Goal: Task Accomplishment & Management: Use online tool/utility

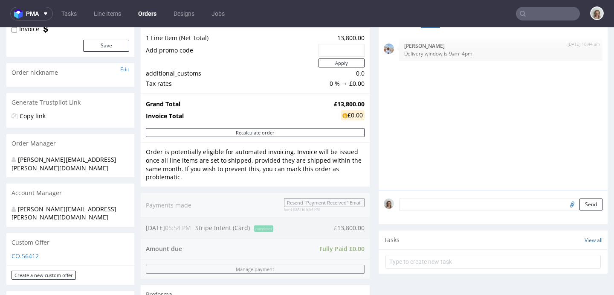
scroll to position [271, 0]
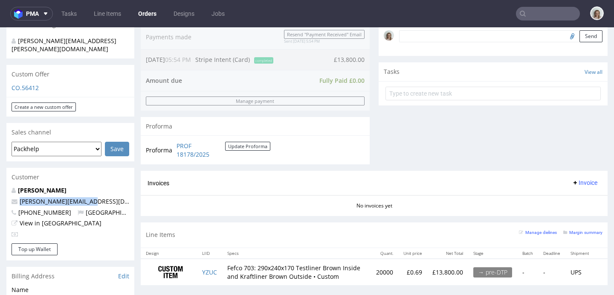
drag, startPoint x: 96, startPoint y: 183, endPoint x: 6, endPoint y: 184, distance: 90.8
click at [6, 184] on div "Order via Offer R189293588 27.08.2025 05:54 PM Mark this order as problematic I…" at bounding box center [307, 182] width 614 height 808
copy span "[PERSON_NAME][EMAIL_ADDRESS][DOMAIN_NAME]"
click at [546, 10] on input "text" at bounding box center [548, 14] width 64 height 14
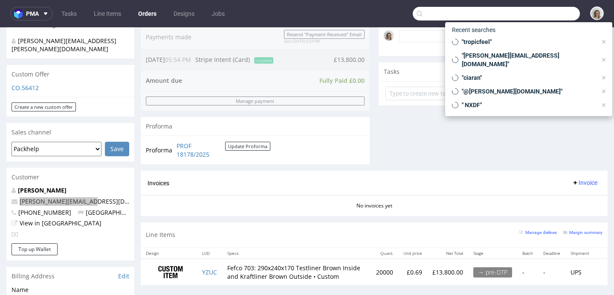
paste input "[PERSON_NAME][EMAIL_ADDRESS][DOMAIN_NAME]"
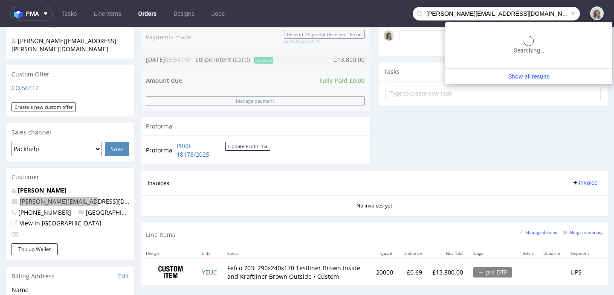
type input "[PERSON_NAME][EMAIL_ADDRESS][DOMAIN_NAME]"
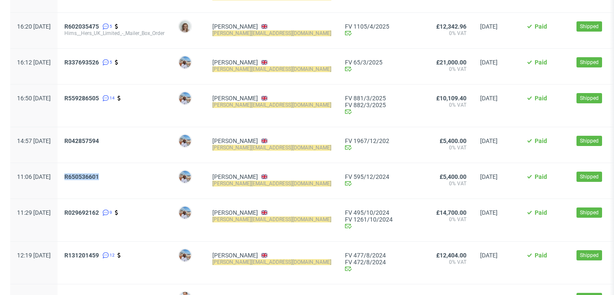
scroll to position [256, 0]
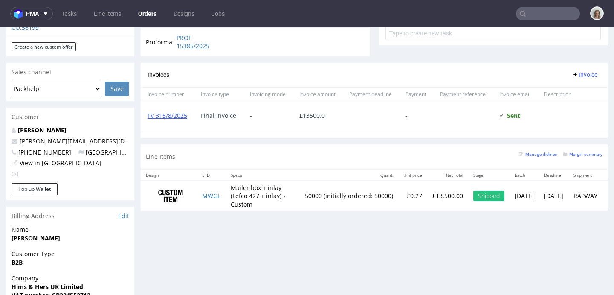
scroll to position [405, 0]
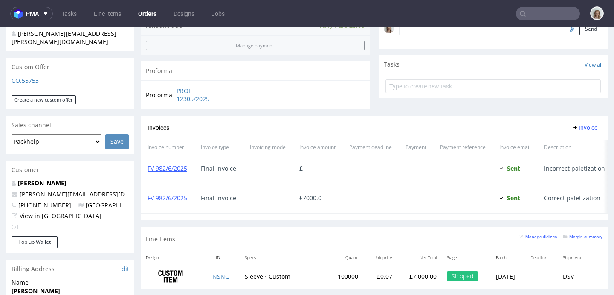
scroll to position [295, 0]
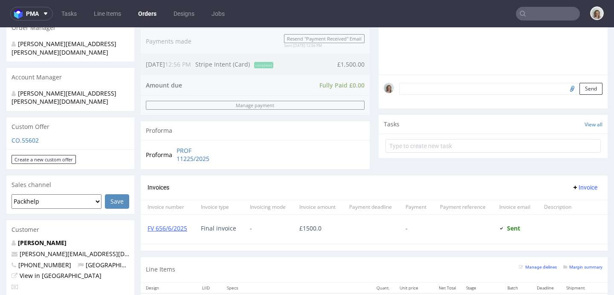
scroll to position [419, 0]
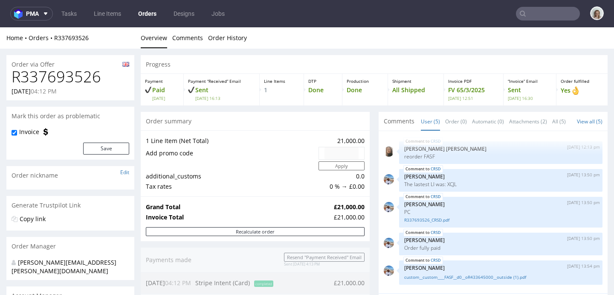
scroll to position [415, 0]
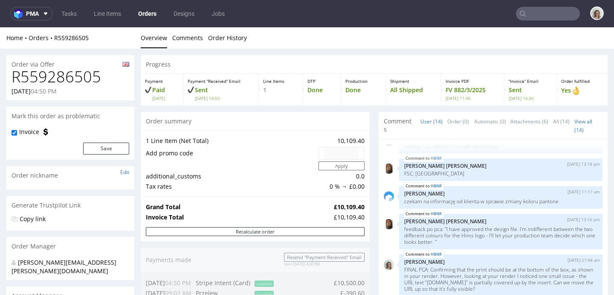
scroll to position [298, 0]
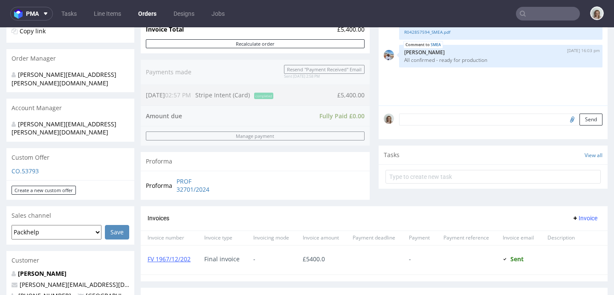
scroll to position [411, 0]
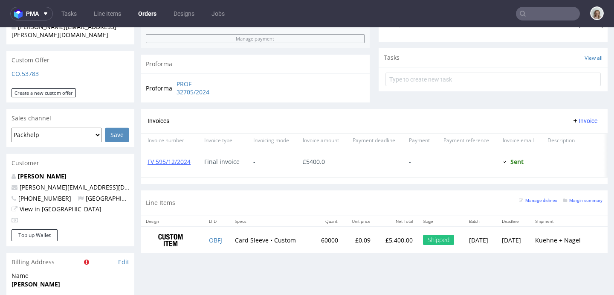
scroll to position [285, 0]
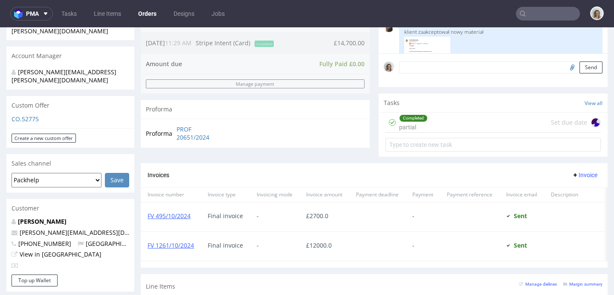
scroll to position [422, 0]
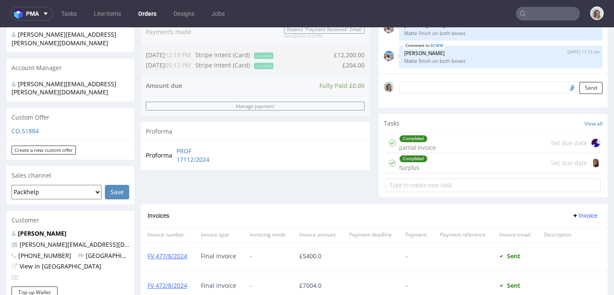
scroll to position [404, 0]
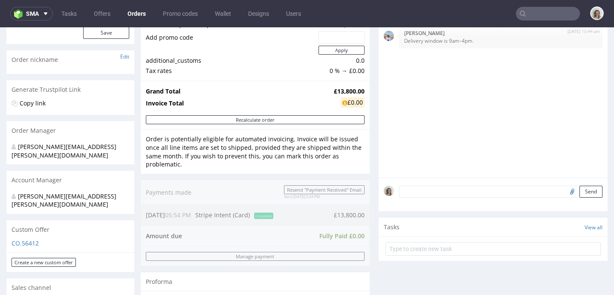
scroll to position [179, 0]
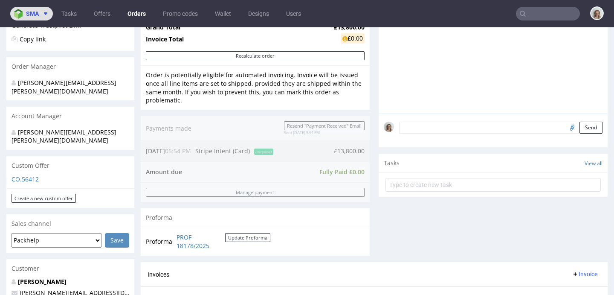
click at [19, 14] on img at bounding box center [20, 14] width 12 height 10
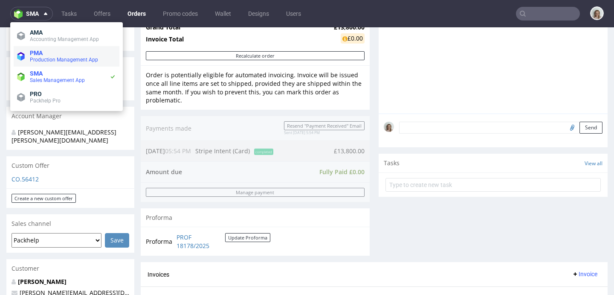
click at [40, 52] on span "PMA" at bounding box center [36, 52] width 13 height 7
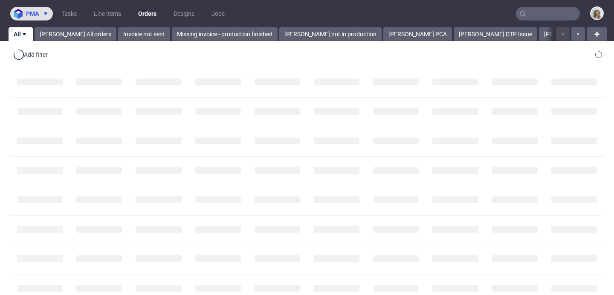
click at [38, 14] on span "pma" at bounding box center [32, 14] width 13 height 6
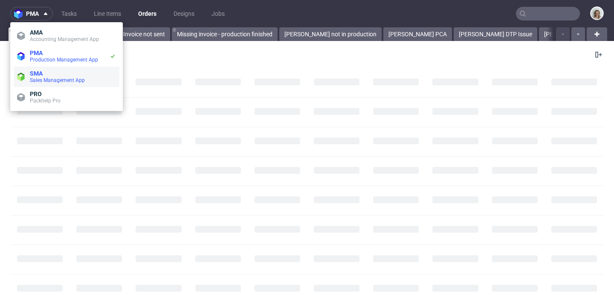
click at [52, 78] on span "Sales Management App" at bounding box center [57, 80] width 55 height 6
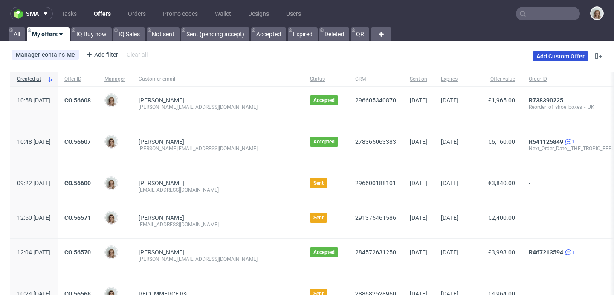
click at [538, 54] on link "Add Custom Offer" at bounding box center [560, 56] width 56 height 10
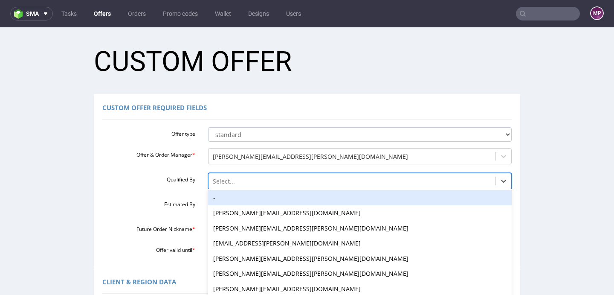
scroll to position [25, 0]
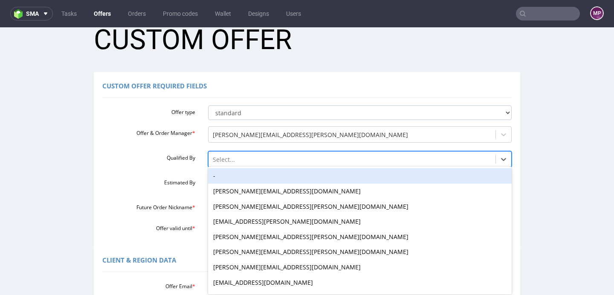
click at [226, 163] on div "-, 1 of 16. 16 results available. Use Up and Down to choose options, press Ente…" at bounding box center [360, 157] width 304 height 12
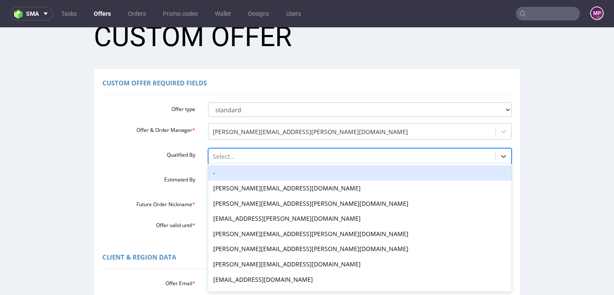
click at [224, 175] on div "-" at bounding box center [360, 172] width 304 height 15
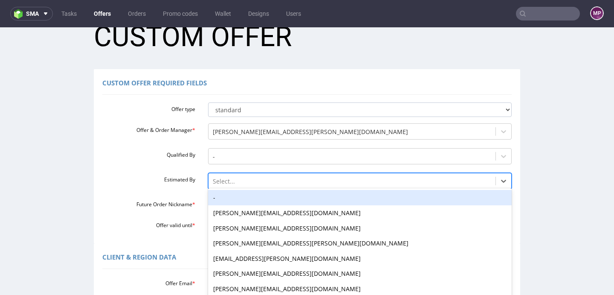
scroll to position [49, 0]
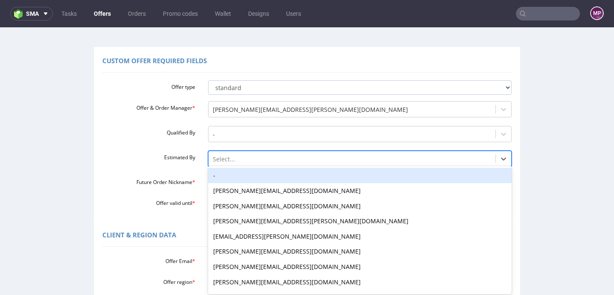
click at [222, 162] on div "-, 1 of 27. 27 results available. Use Up and Down to choose options, press Ente…" at bounding box center [360, 156] width 304 height 12
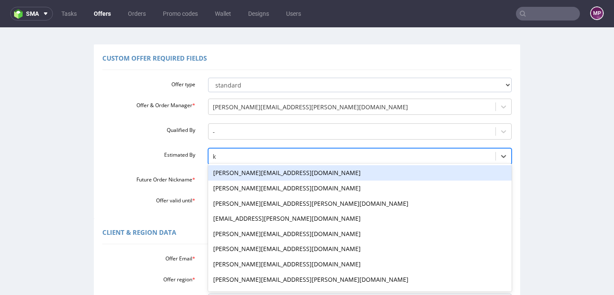
type input "kl"
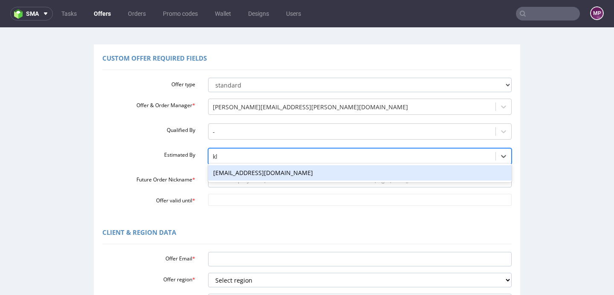
click at [216, 173] on div "[EMAIL_ADDRESS][DOMAIN_NAME]" at bounding box center [360, 172] width 304 height 15
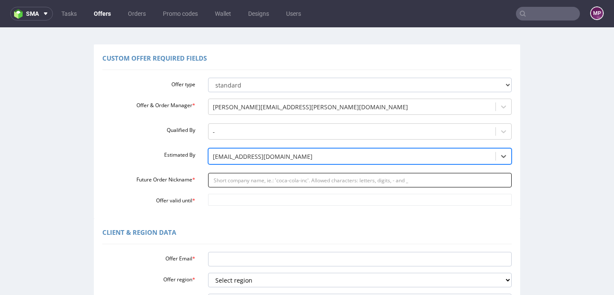
click at [211, 181] on input "Future Order Nickname *" at bounding box center [360, 180] width 304 height 14
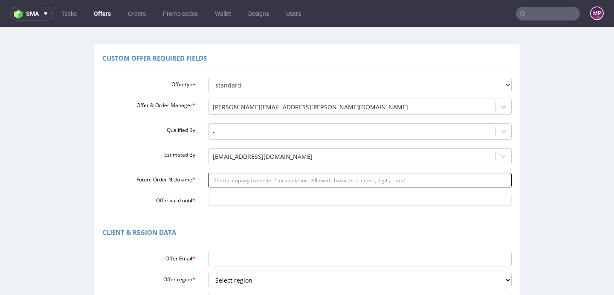
paste input "MOARS_-_reorder_of_New_Gift_Box_220x150x55_16_000_units"
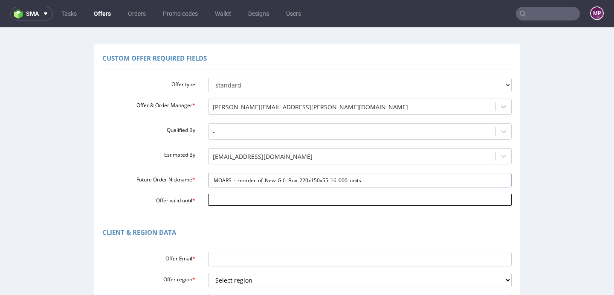
type input "MOARS_-_reorder_of_New_Gift_Box_220x150x55_16_000_units"
click at [254, 197] on input "Offer valid until *" at bounding box center [360, 200] width 304 height 12
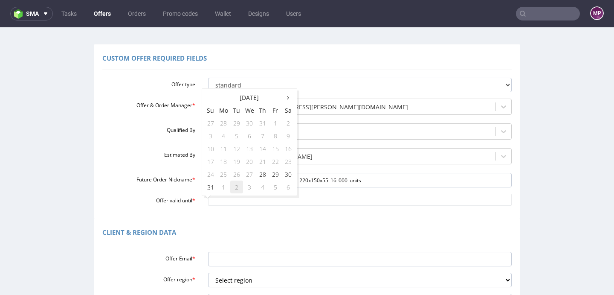
click at [231, 185] on td "2" at bounding box center [236, 186] width 13 height 13
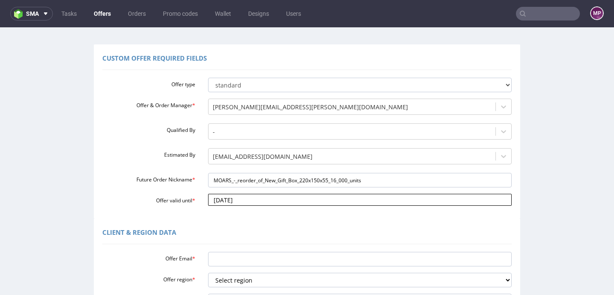
click at [249, 204] on input "2025-09-02" at bounding box center [360, 200] width 304 height 12
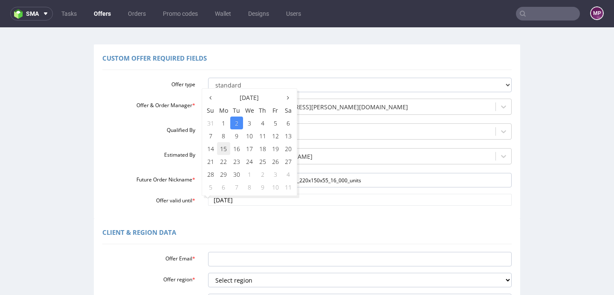
click at [223, 149] on td "15" at bounding box center [223, 148] width 13 height 13
type input "2025-09-15"
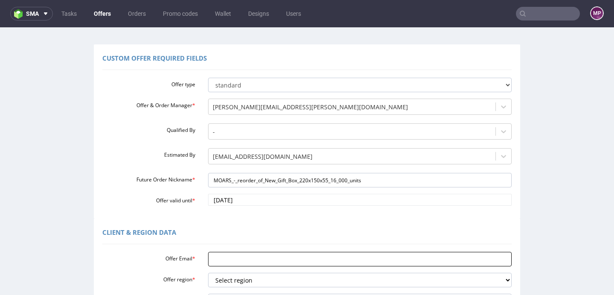
click at [215, 258] on input "Offer Email *" at bounding box center [360, 259] width 304 height 14
paste input "moar.business@gmail.com"
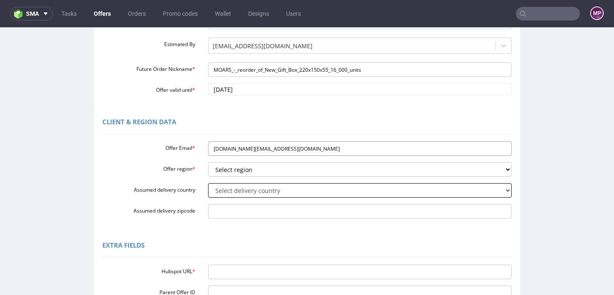
scroll to position [161, 0]
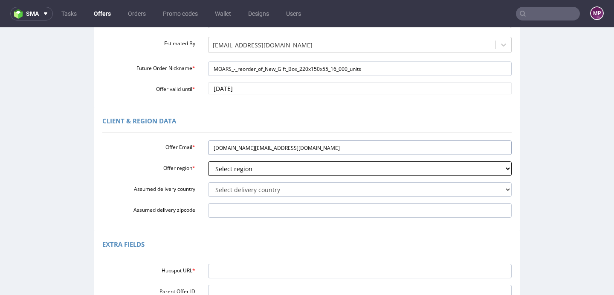
type input "moar.business@gmail.com"
click at [235, 167] on select "Select region eu gb de pl fr it es" at bounding box center [360, 168] width 304 height 14
select select "eu"
click at [208, 161] on select "Select region eu gb de pl fr it es" at bounding box center [360, 168] width 304 height 14
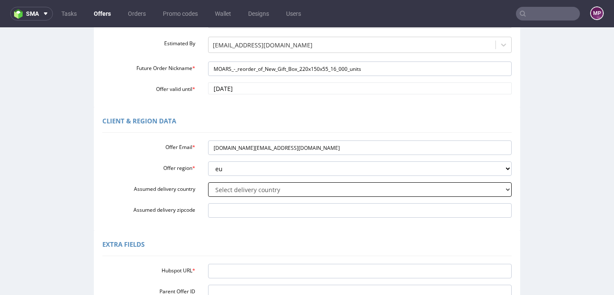
click at [230, 187] on select "Select delivery country Andorra Afghanistan Anguilla Albania Armenia Antarctica…" at bounding box center [360, 189] width 304 height 14
select select "166"
click at [208, 182] on select "Select delivery country Andorra Afghanistan Anguilla Albania Armenia Antarctica…" at bounding box center [360, 189] width 304 height 14
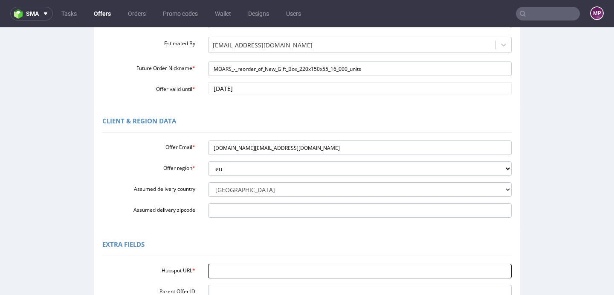
click at [211, 272] on input "Hubspot URL *" at bounding box center [360, 270] width 304 height 14
paste input "https://app-eu1.hubspot.com/contacts/25600958/record/0-3/296605359343/"
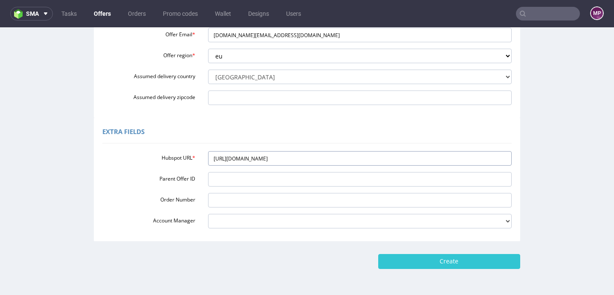
scroll to position [302, 0]
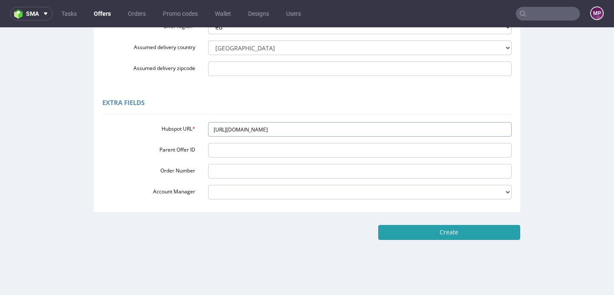
type input "https://app-eu1.hubspot.com/contacts/25600958/record/0-3/296605359343/"
click at [429, 235] on input "Create" at bounding box center [449, 232] width 142 height 14
type input "Please wait..."
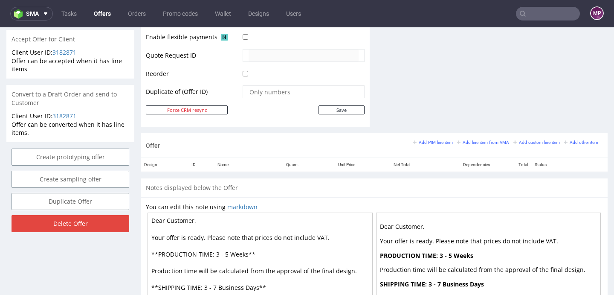
scroll to position [399, 0]
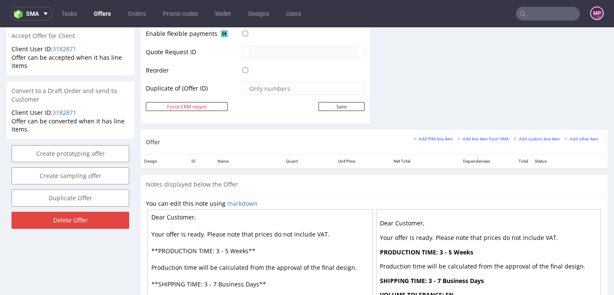
click at [475, 134] on div "Offer Add PIM line item Add line item from VMA Add custom line item Add other i…" at bounding box center [374, 142] width 467 height 24
click at [471, 140] on small "Add line item from VMA" at bounding box center [483, 138] width 52 height 5
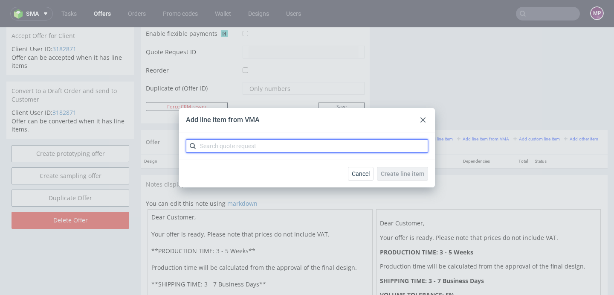
click at [276, 144] on input "text" at bounding box center [307, 146] width 242 height 14
paste input "CBEM"
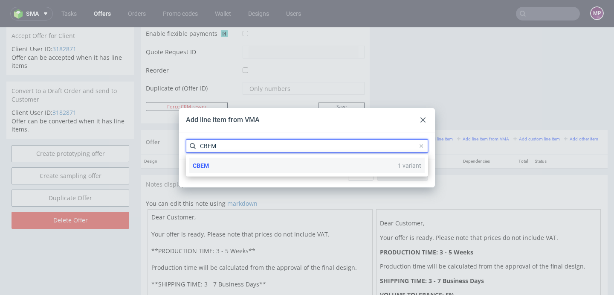
type input "CBEM"
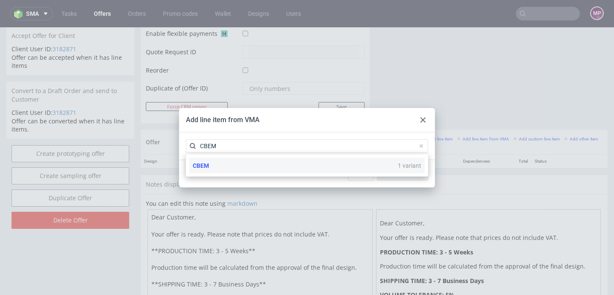
click at [255, 162] on div "CBEM 1 variant" at bounding box center [306, 165] width 235 height 15
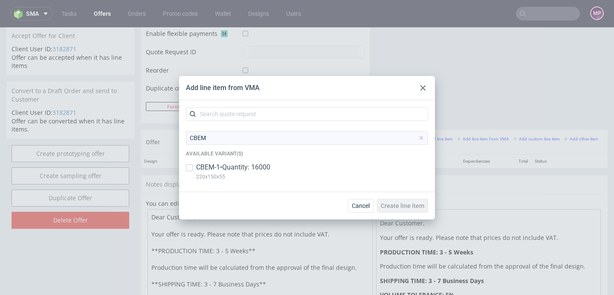
click at [255, 166] on p "CBEM-1 • Quantity: 16000" at bounding box center [233, 166] width 74 height 9
checkbox input "true"
click at [396, 208] on span "Create line item" at bounding box center [402, 205] width 43 height 6
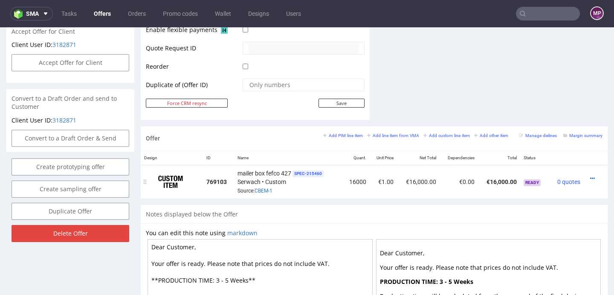
scroll to position [409, 0]
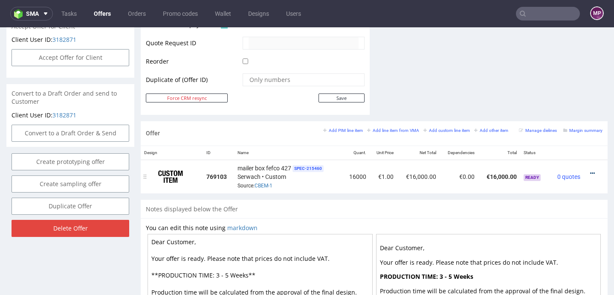
click at [590, 173] on icon at bounding box center [592, 173] width 5 height 6
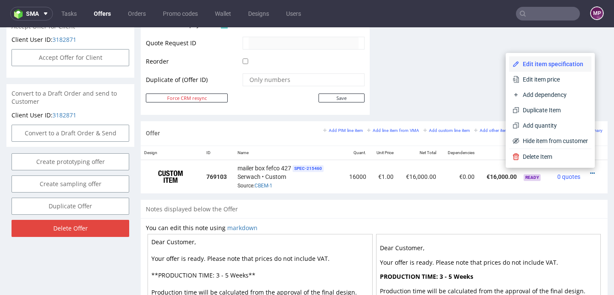
click at [552, 62] on span "Edit item specification" at bounding box center [553, 64] width 69 height 9
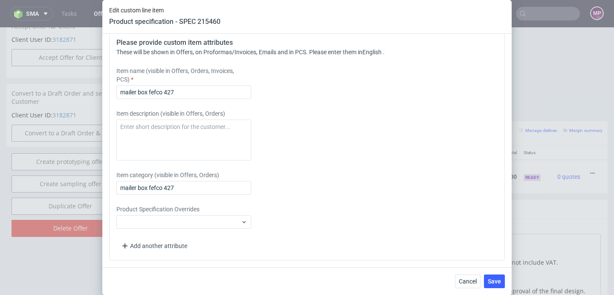
scroll to position [1142, 0]
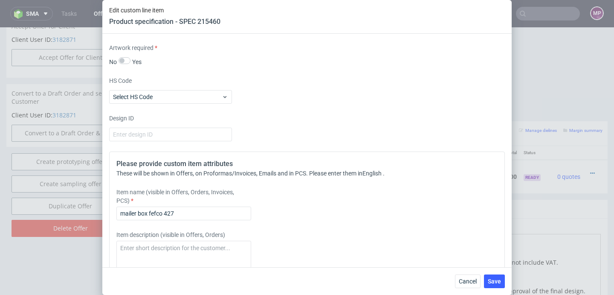
click at [213, 30] on input "number" at bounding box center [170, 23] width 123 height 14
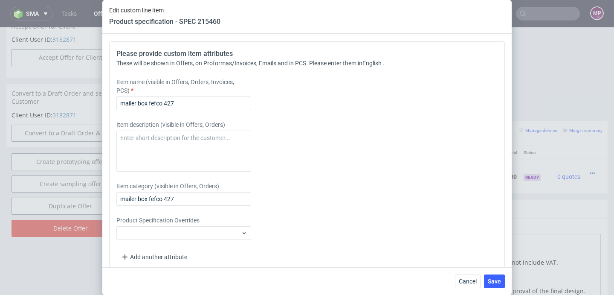
scroll to position [1269, 0]
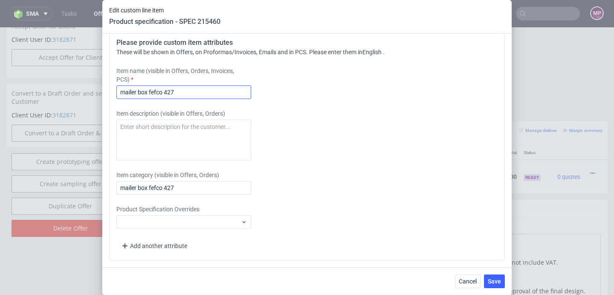
type input "1"
drag, startPoint x: 182, startPoint y: 133, endPoint x: 109, endPoint y: 120, distance: 74.2
click at [109, 120] on div "Please provide custom item attributes These will be shown in Offers, on Proform…" at bounding box center [307, 145] width 396 height 230
paste input "Gift Box: 220x150x55"
type input "Gift Box: 220x150x55"
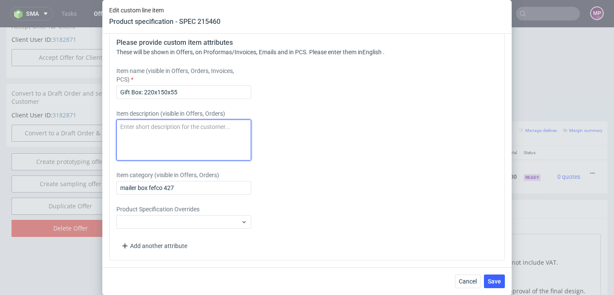
click at [125, 160] on textarea at bounding box center [183, 139] width 135 height 41
paste textarea "Gift Box: 220x150x55"
type textarea "Gift Box: 220x150x55"
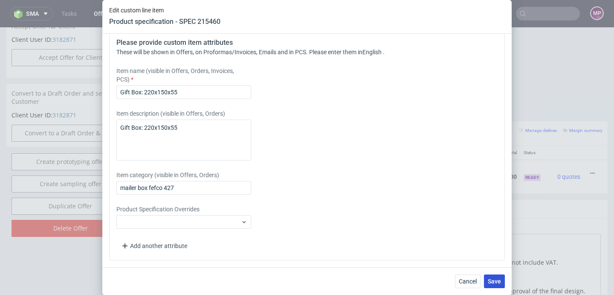
click at [500, 283] on span "Save" at bounding box center [494, 281] width 13 height 6
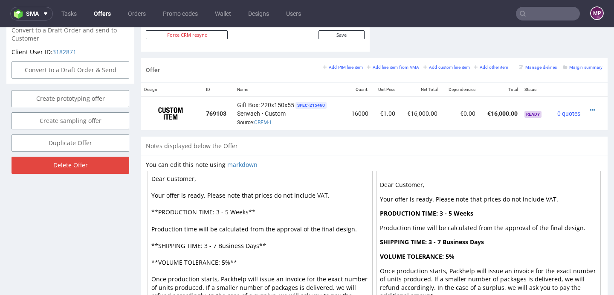
scroll to position [476, 0]
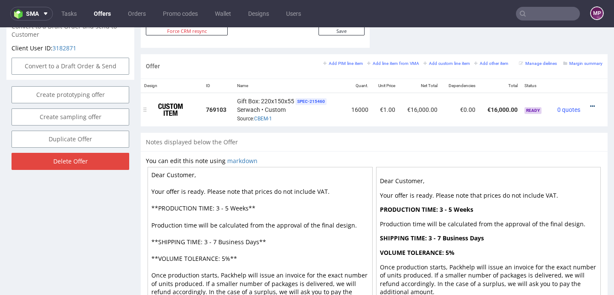
click at [590, 105] on icon at bounding box center [592, 106] width 5 height 6
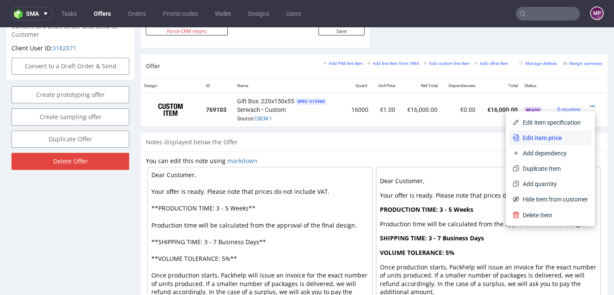
click at [555, 133] on span "Edit item price" at bounding box center [553, 137] width 69 height 9
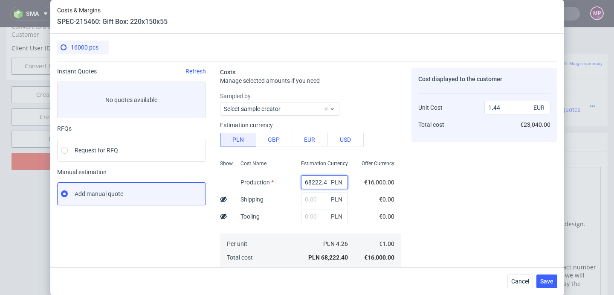
drag, startPoint x: 318, startPoint y: 179, endPoint x: 287, endPoint y: 175, distance: 30.9
click at [294, 176] on div "68222.4 PLN" at bounding box center [324, 182] width 61 height 17
type input "640"
type input "0"
type input "64000"
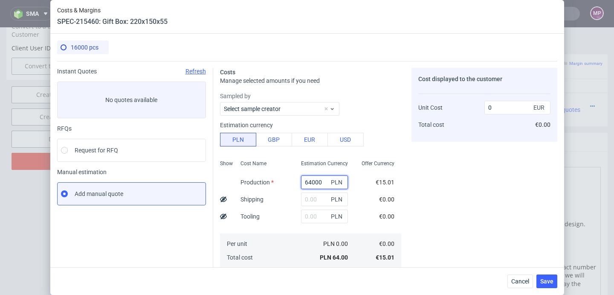
type input "1.35"
click at [305, 212] on input "text" at bounding box center [324, 216] width 47 height 14
type input "3200"
type input "1.42"
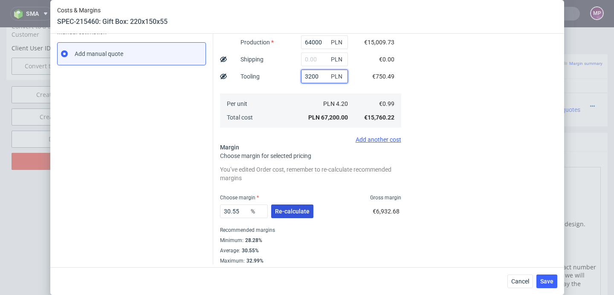
type input "3200"
click at [275, 215] on button "Re-calculate" at bounding box center [292, 211] width 42 height 14
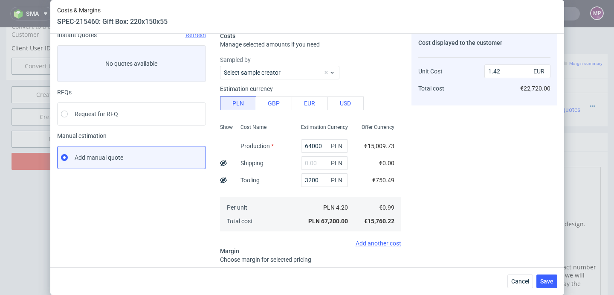
scroll to position [35, 0]
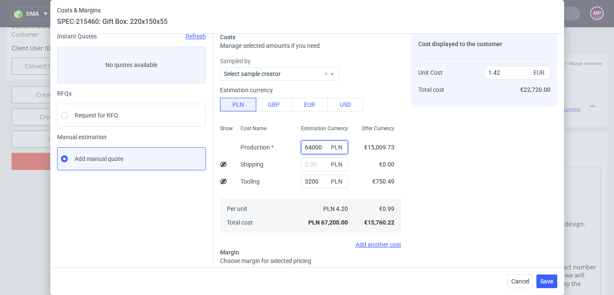
click at [314, 148] on input "64000" at bounding box center [324, 147] width 47 height 14
type input "6400"
type input "0.21"
type input "6400"
click at [546, 279] on span "Save" at bounding box center [546, 281] width 13 height 6
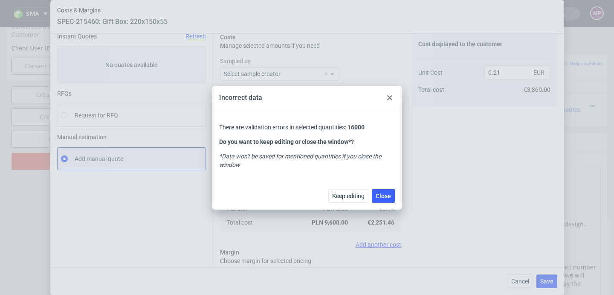
click at [386, 97] on div at bounding box center [390, 98] width 10 height 10
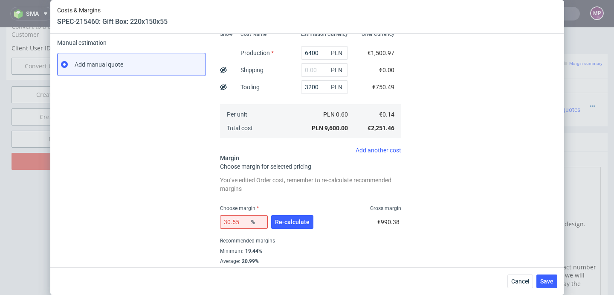
scroll to position [130, 0]
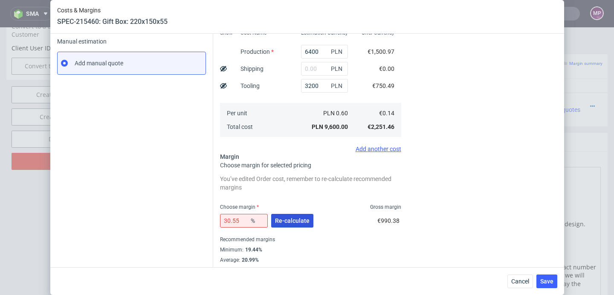
click at [295, 220] on span "Re-calculate" at bounding box center [292, 220] width 35 height 6
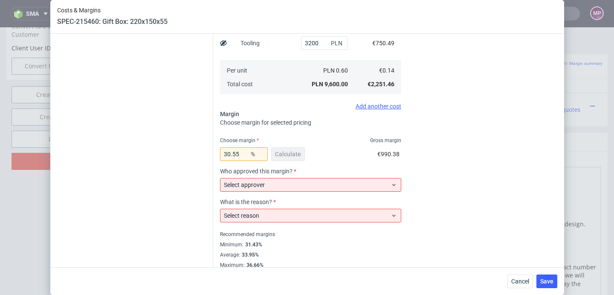
scroll to position [181, 0]
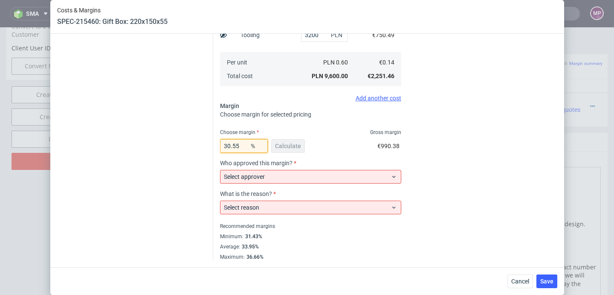
drag, startPoint x: 238, startPoint y: 145, endPoint x: 216, endPoint y: 142, distance: 21.9
click at [216, 142] on div "Costs Manage selected amounts if you need Sampled by Select sample creator Esti…" at bounding box center [385, 70] width 344 height 380
type input "34"
type input "0.22"
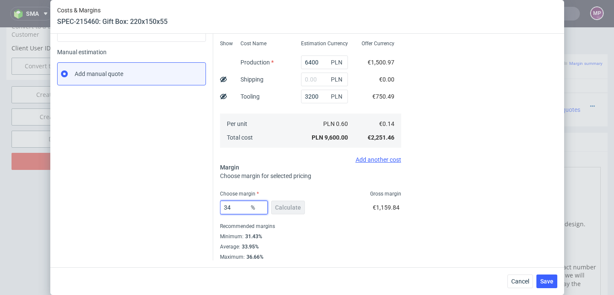
scroll to position [120, 0]
type input "34"
click at [552, 281] on span "Save" at bounding box center [546, 281] width 13 height 6
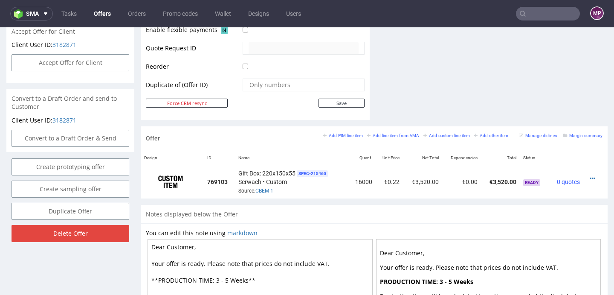
scroll to position [392, 0]
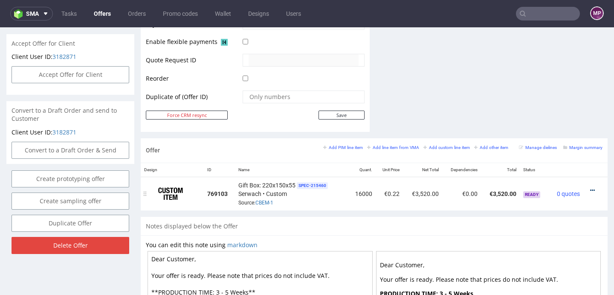
click at [590, 189] on icon at bounding box center [592, 190] width 5 height 6
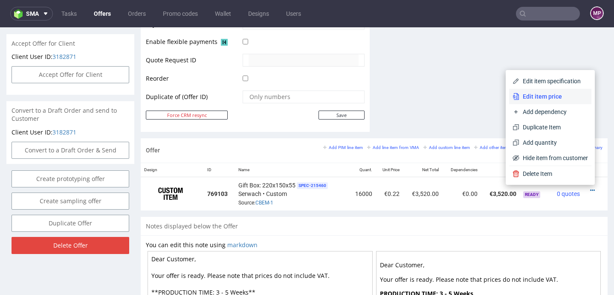
click at [536, 94] on span "Edit item price" at bounding box center [553, 96] width 69 height 9
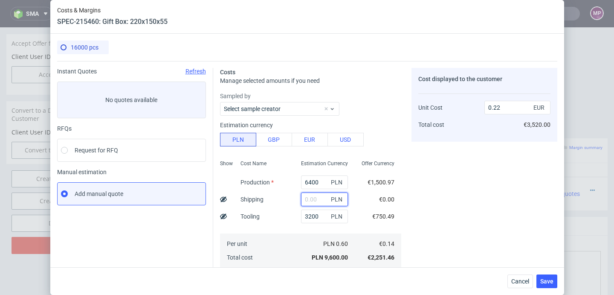
click at [301, 199] on input "text" at bounding box center [324, 199] width 47 height 14
paste input "1383,09"
type input "1383.09"
type input "0.25"
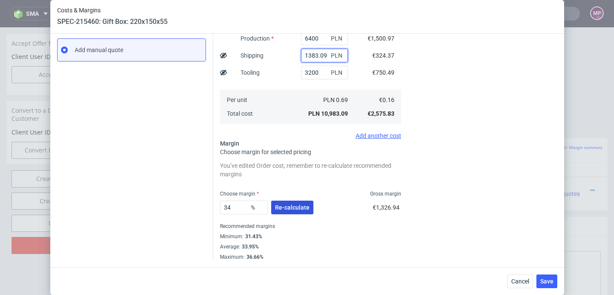
type input "1383.09"
click at [295, 208] on span "Re-calculate" at bounding box center [292, 207] width 35 height 6
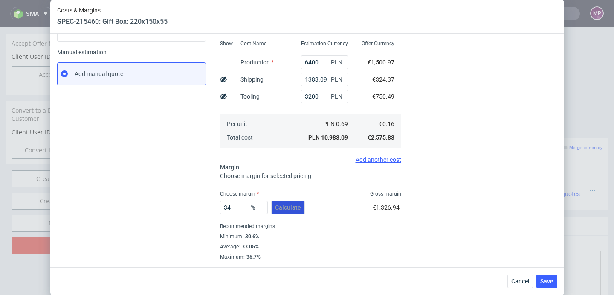
scroll to position [120, 0]
click at [549, 279] on span "Save" at bounding box center [546, 281] width 13 height 6
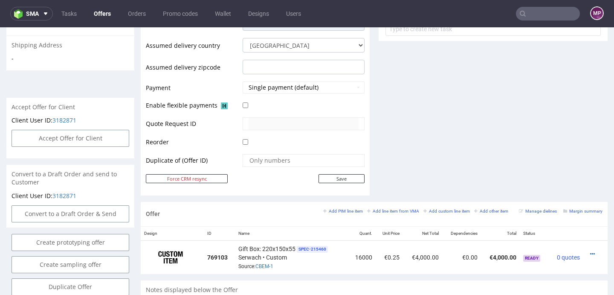
scroll to position [370, 0]
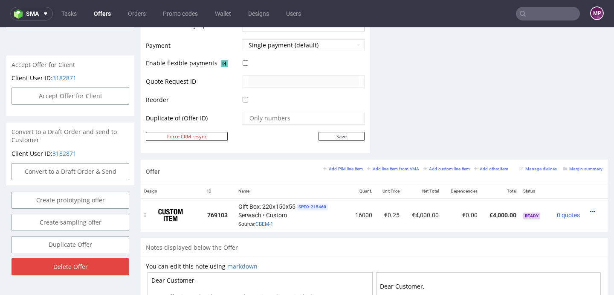
click at [590, 210] on icon at bounding box center [592, 211] width 5 height 6
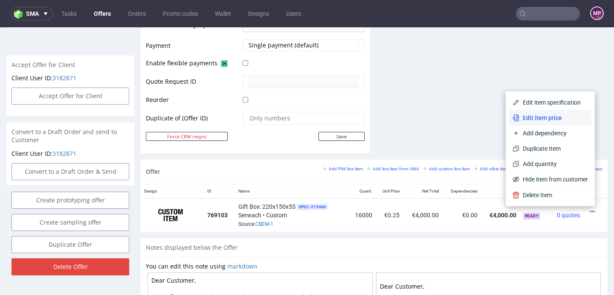
click at [561, 116] on span "Edit item price" at bounding box center [553, 117] width 69 height 9
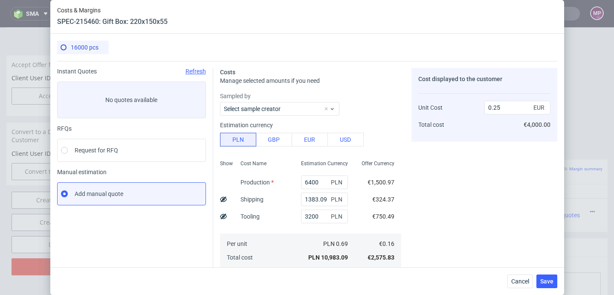
scroll to position [120, 0]
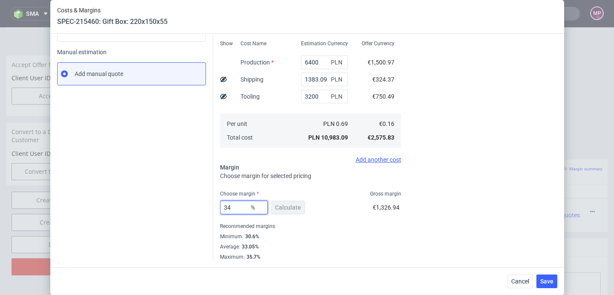
drag, startPoint x: 230, startPoint y: 208, endPoint x: 214, endPoint y: 205, distance: 16.5
click at [214, 205] on div "Costs Manage selected amounts if you need Sampled by Select sample creator Esti…" at bounding box center [385, 100] width 344 height 319
type input "45"
type input "0.3"
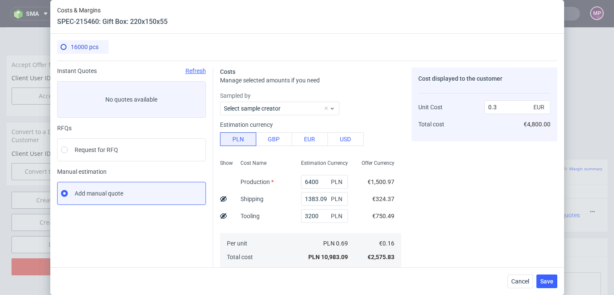
scroll to position [0, 0]
type input "45"
click at [548, 281] on span "Save" at bounding box center [546, 281] width 13 height 6
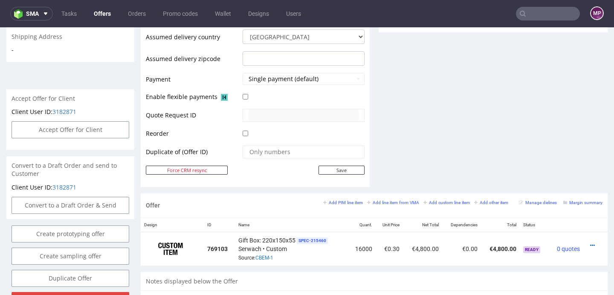
scroll to position [455, 0]
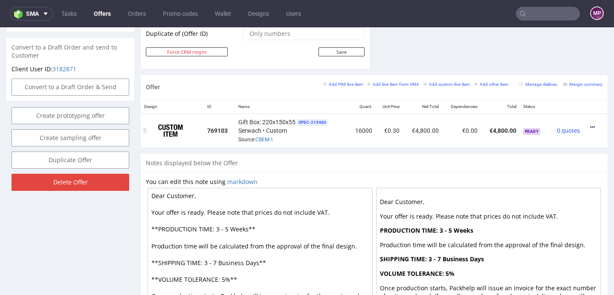
click at [590, 124] on icon at bounding box center [592, 127] width 5 height 6
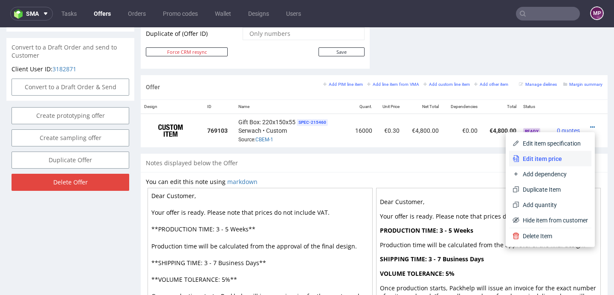
click at [546, 161] on span "Edit item price" at bounding box center [553, 158] width 69 height 9
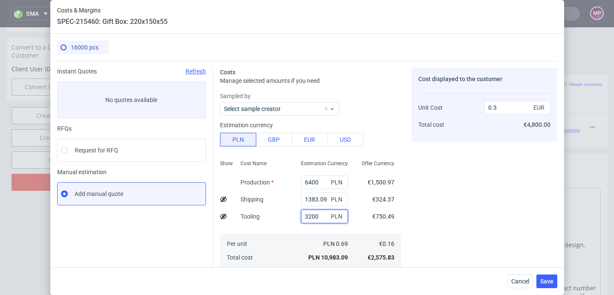
click at [301, 215] on input "3200" at bounding box center [324, 216] width 47 height 14
type input "4200"
type input "0.32"
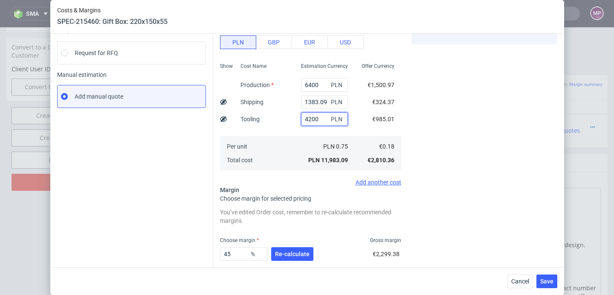
scroll to position [99, 0]
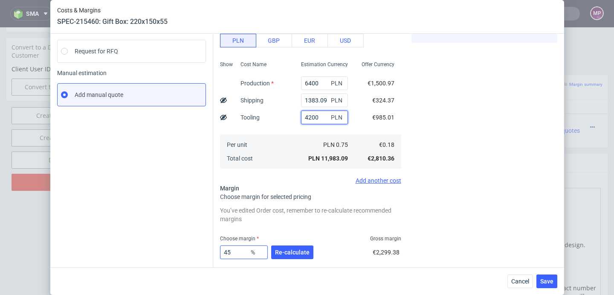
type input "4200"
click at [235, 256] on input "45" at bounding box center [244, 252] width 48 height 14
type input "40"
type input "0.29"
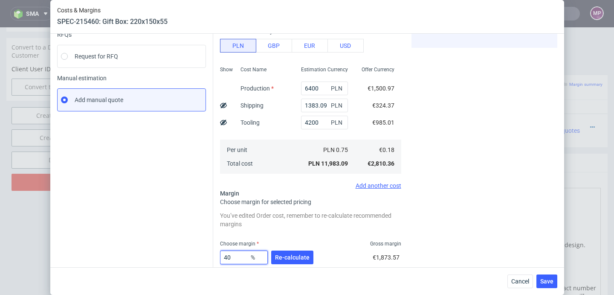
scroll to position [144, 0]
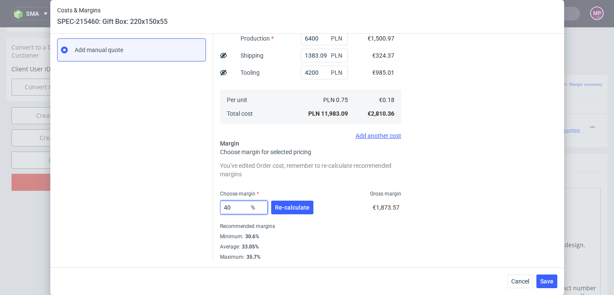
type input "40"
click at [318, 191] on div "Choose margin Gross margin" at bounding box center [310, 193] width 181 height 7
click at [298, 209] on span "Re-calculate" at bounding box center [292, 207] width 35 height 6
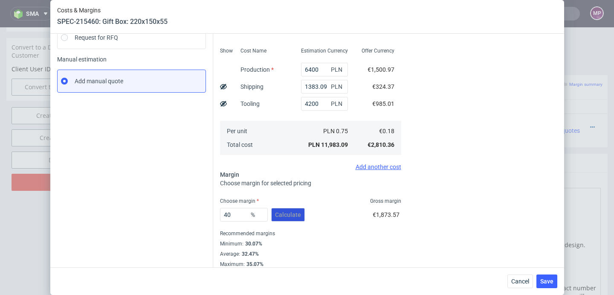
scroll to position [120, 0]
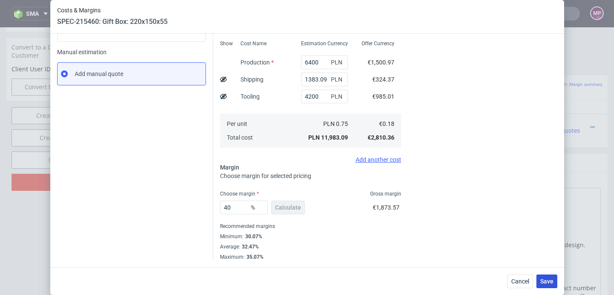
click at [547, 284] on span "Save" at bounding box center [546, 281] width 13 height 6
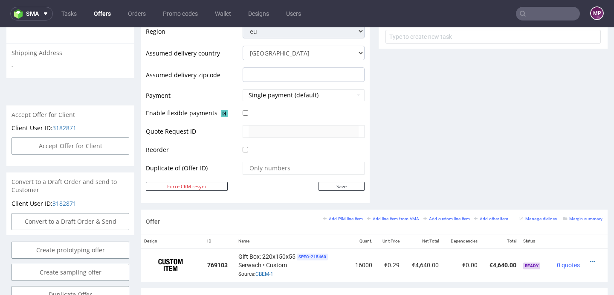
scroll to position [322, 0]
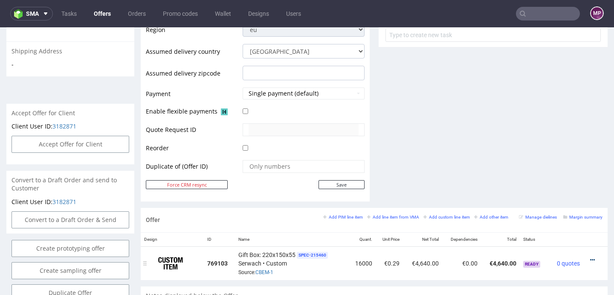
click at [590, 259] on icon at bounding box center [592, 260] width 5 height 6
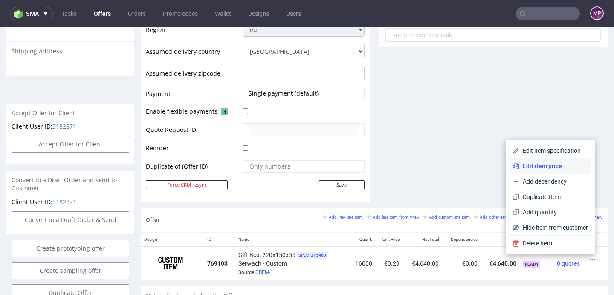
click at [542, 162] on span "Edit item price" at bounding box center [553, 166] width 69 height 9
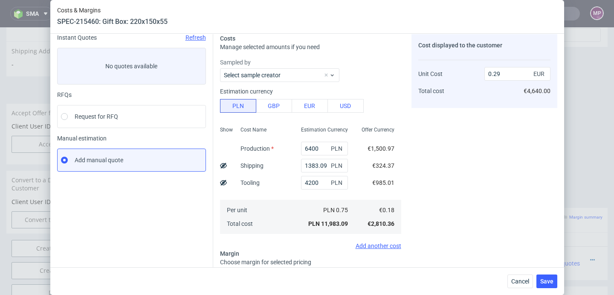
scroll to position [68, 0]
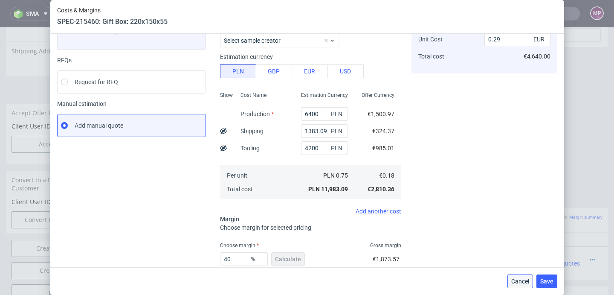
click at [528, 278] on span "Cancel" at bounding box center [520, 281] width 18 height 6
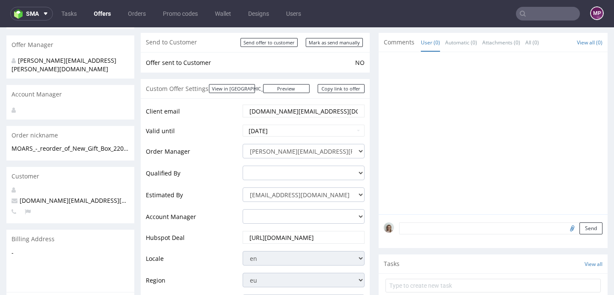
scroll to position [0, 0]
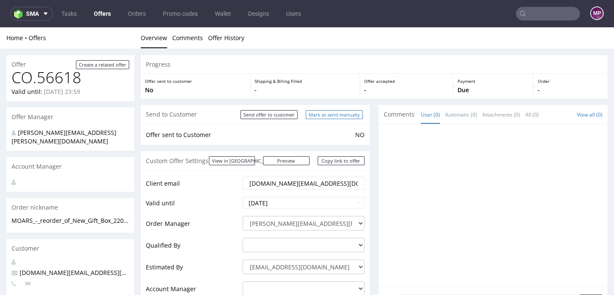
click at [325, 111] on input "Mark as send manually" at bounding box center [334, 114] width 57 height 9
type input "In progress..."
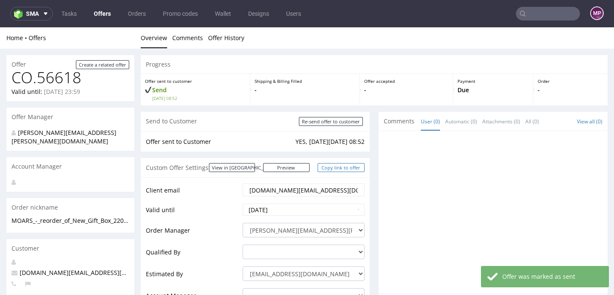
click at [345, 168] on link "Copy link to offer" at bounding box center [341, 167] width 47 height 9
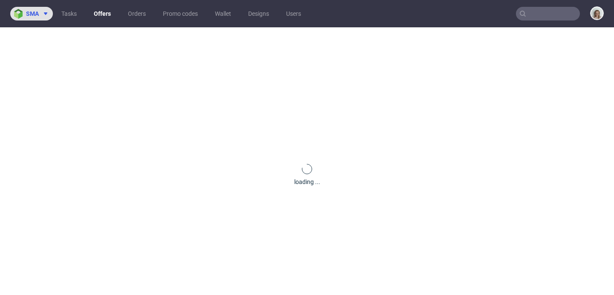
click at [45, 16] on icon at bounding box center [45, 13] width 7 height 7
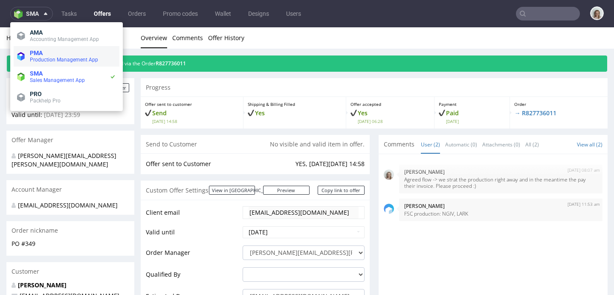
click at [47, 64] on li "PMA Production Management App" at bounding box center [67, 56] width 106 height 20
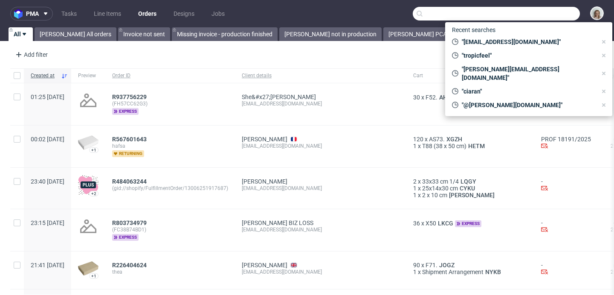
click at [524, 12] on input "text" at bounding box center [496, 14] width 167 height 14
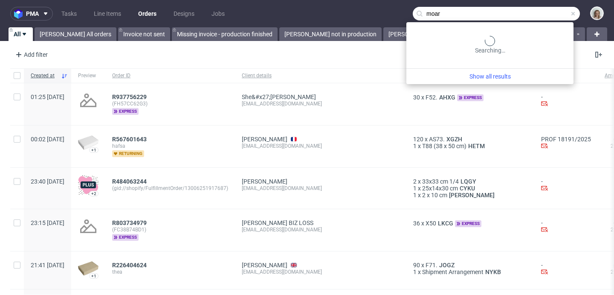
type input "moar"
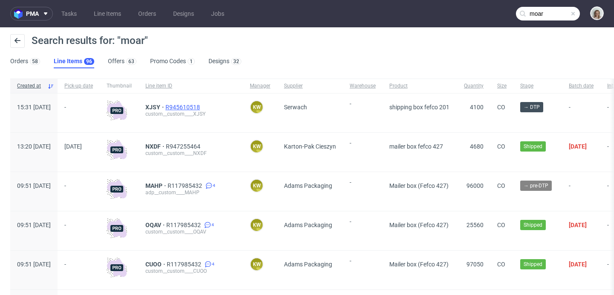
click at [202, 104] on span "R945610518" at bounding box center [183, 107] width 36 height 7
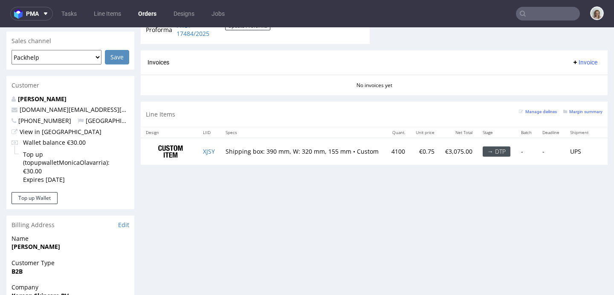
scroll to position [381, 0]
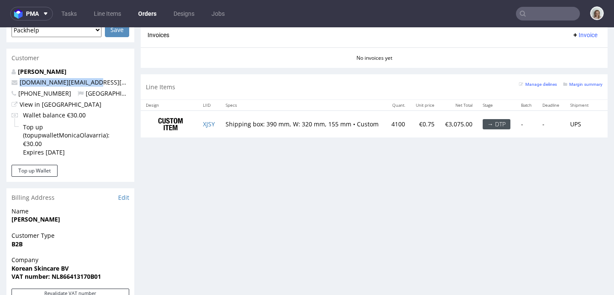
drag, startPoint x: 106, startPoint y: 72, endPoint x: 15, endPoint y: 73, distance: 90.8
click at [15, 78] on p "moar.business@gmail.com" at bounding box center [71, 82] width 118 height 9
copy span "moar.business@gmail.com"
click at [529, 12] on input "text" at bounding box center [548, 14] width 64 height 14
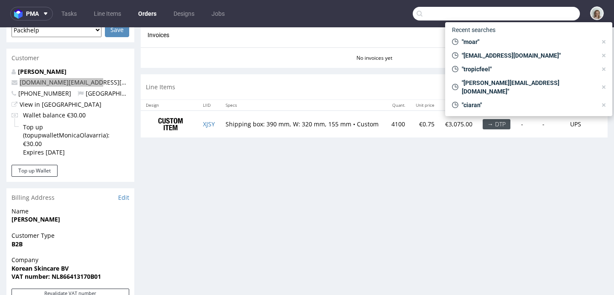
paste input "NXDF"
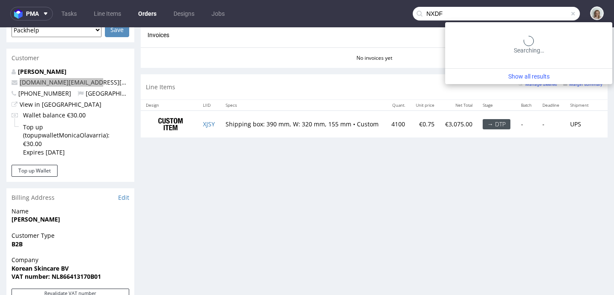
type input "NXDF"
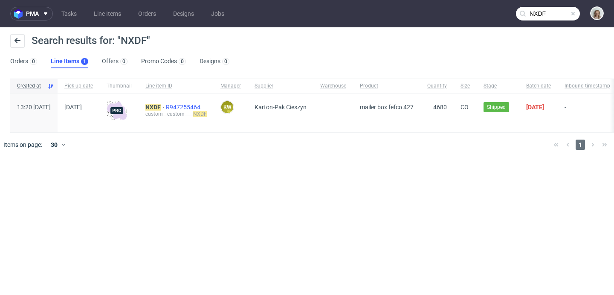
click at [202, 107] on span "R947255464" at bounding box center [184, 107] width 36 height 7
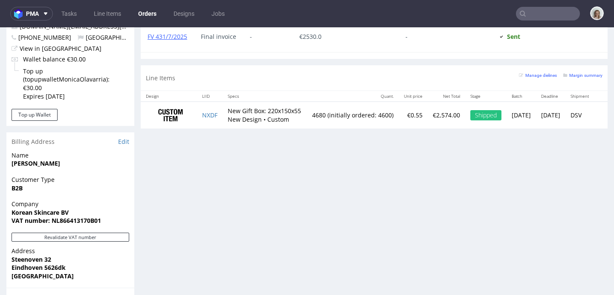
scroll to position [440, 0]
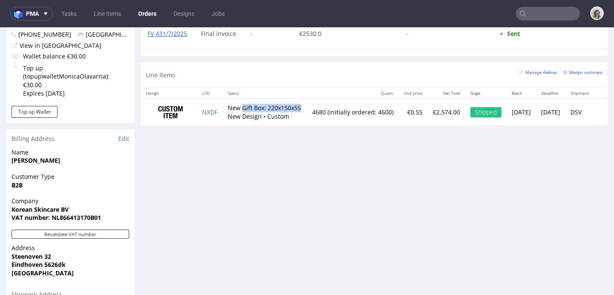
drag, startPoint x: 243, startPoint y: 104, endPoint x: 261, endPoint y: 111, distance: 19.3
click at [261, 112] on td "New Gift Box: 220x150x55 New Design • Custom" at bounding box center [265, 111] width 84 height 27
copy td "Gift Box: 220x150x55"
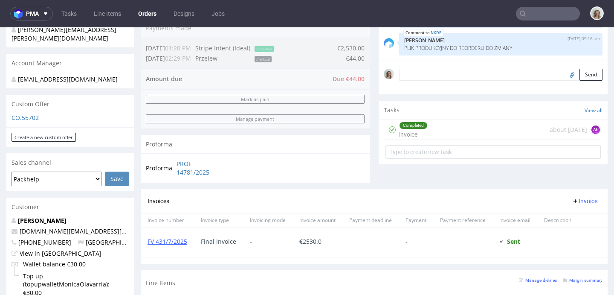
scroll to position [223, 0]
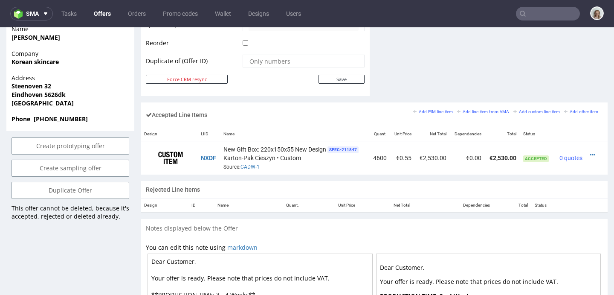
scroll to position [458, 0]
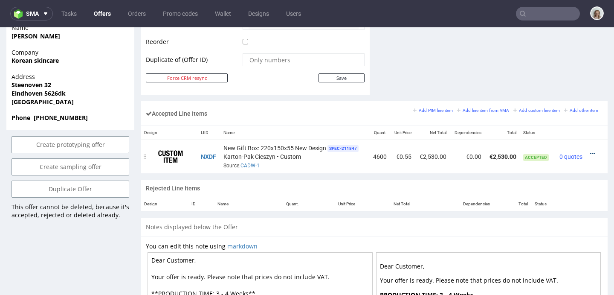
click at [590, 153] on icon at bounding box center [592, 153] width 5 height 6
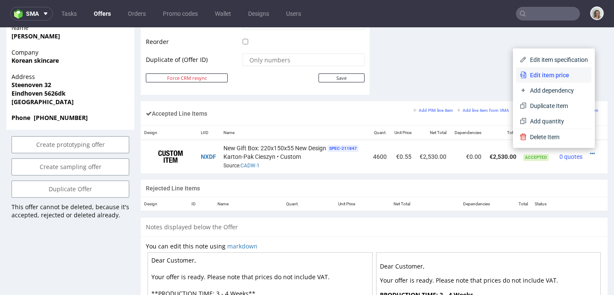
click at [567, 80] on li "Edit item price" at bounding box center [553, 74] width 75 height 15
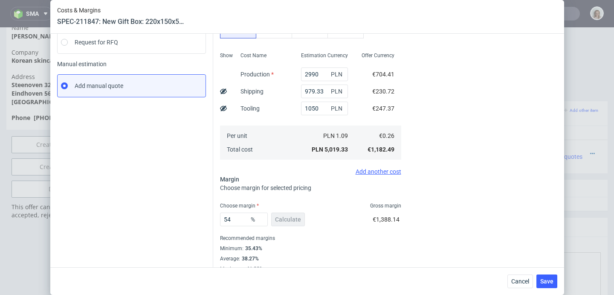
scroll to position [120, 0]
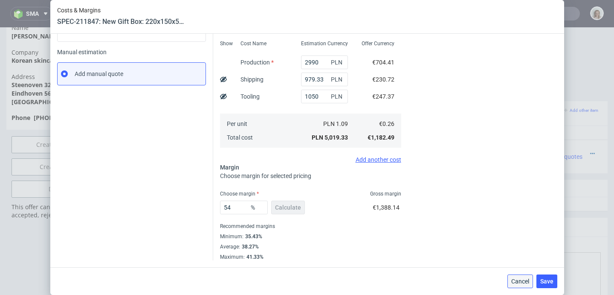
click at [518, 282] on span "Cancel" at bounding box center [520, 281] width 18 height 6
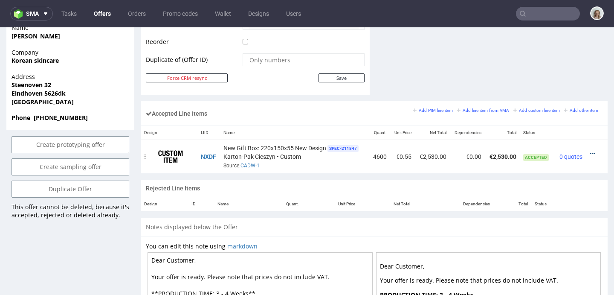
click at [590, 152] on icon at bounding box center [592, 153] width 5 height 6
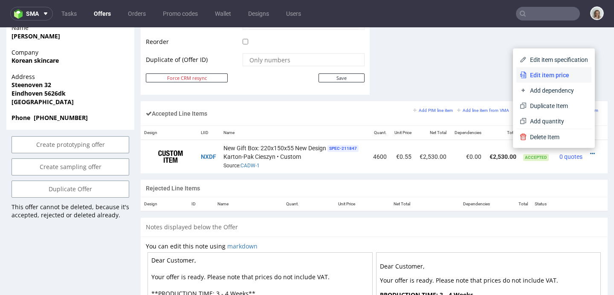
click at [550, 78] on span "Edit item price" at bounding box center [556, 75] width 61 height 9
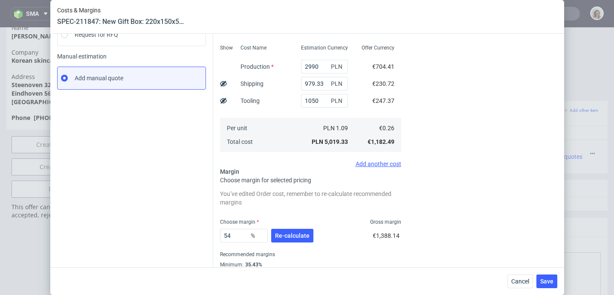
scroll to position [118, 0]
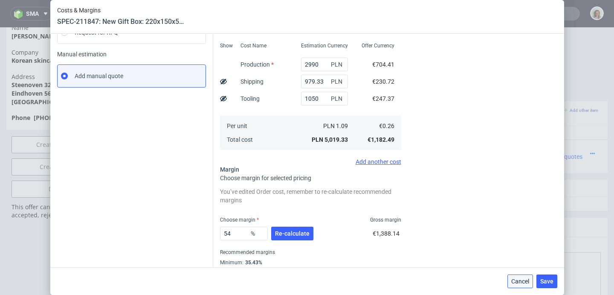
drag, startPoint x: 521, startPoint y: 252, endPoint x: 524, endPoint y: 282, distance: 30.5
click at [524, 282] on span "Cancel" at bounding box center [520, 281] width 18 height 6
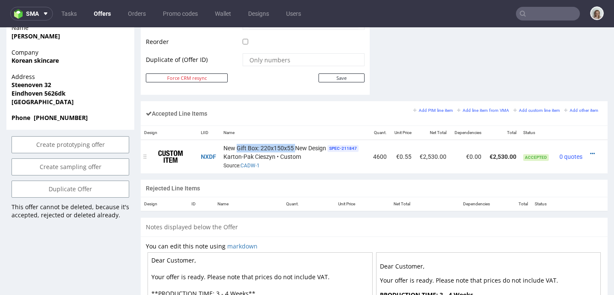
drag, startPoint x: 235, startPoint y: 147, endPoint x: 293, endPoint y: 145, distance: 58.0
click at [293, 145] on span "New Gift Box: 220x150x55 New Design" at bounding box center [274, 148] width 103 height 9
copy span "Gift Box: 220x150x55"
click at [45, 12] on icon at bounding box center [45, 13] width 7 height 7
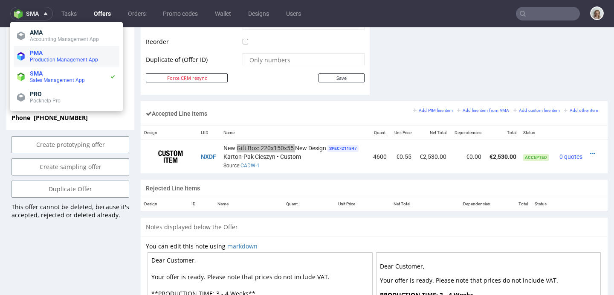
click at [54, 60] on span "Production Management App" at bounding box center [64, 60] width 68 height 6
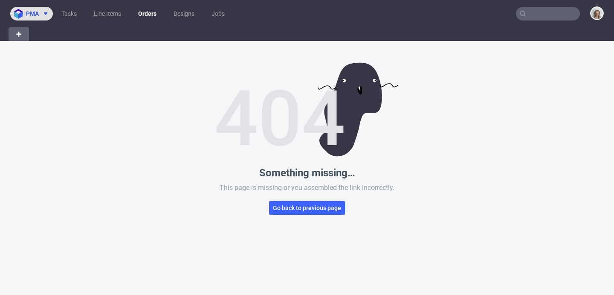
click at [40, 20] on button "pma" at bounding box center [31, 14] width 43 height 14
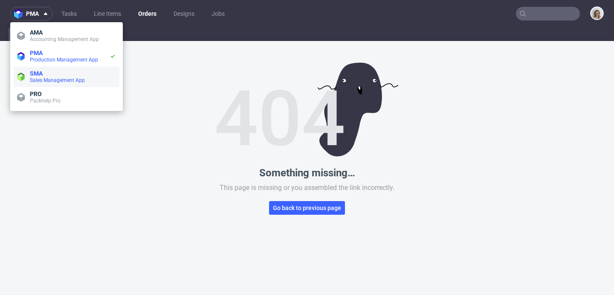
click at [52, 67] on li "SMA Sales Management App" at bounding box center [67, 77] width 106 height 20
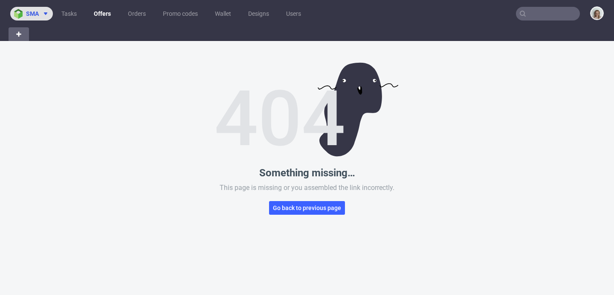
click at [42, 13] on span at bounding box center [44, 13] width 10 height 7
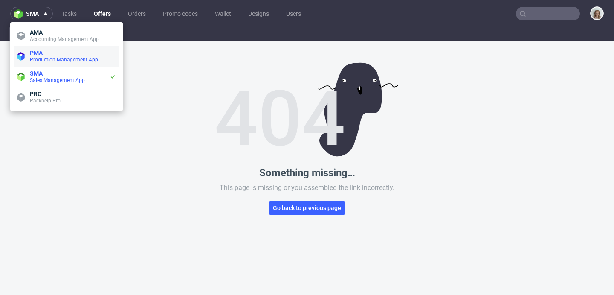
click at [40, 49] on span "PMA" at bounding box center [36, 52] width 13 height 7
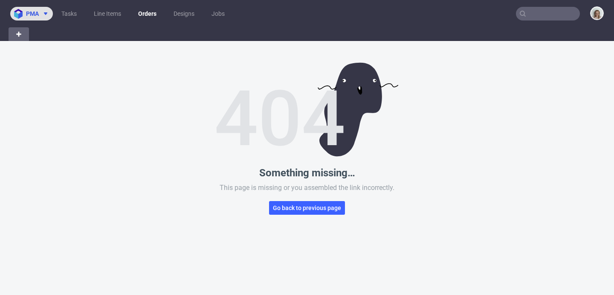
click at [33, 11] on span "pma" at bounding box center [32, 14] width 13 height 6
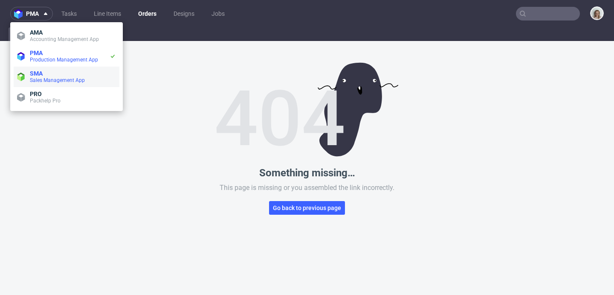
click at [51, 80] on span "Sales Management App" at bounding box center [57, 80] width 55 height 6
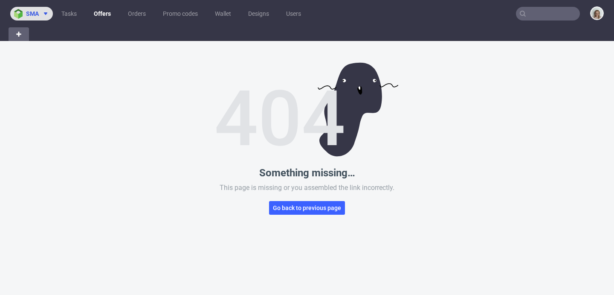
click at [28, 18] on button "sma" at bounding box center [31, 14] width 43 height 14
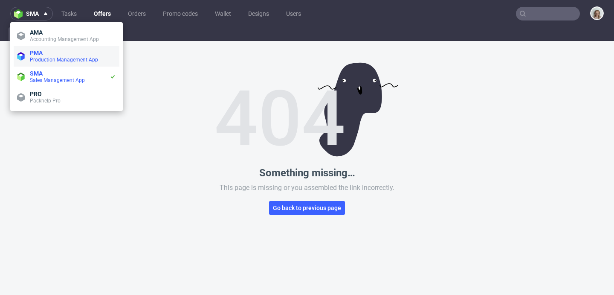
click at [43, 52] on span "PMA" at bounding box center [73, 52] width 86 height 7
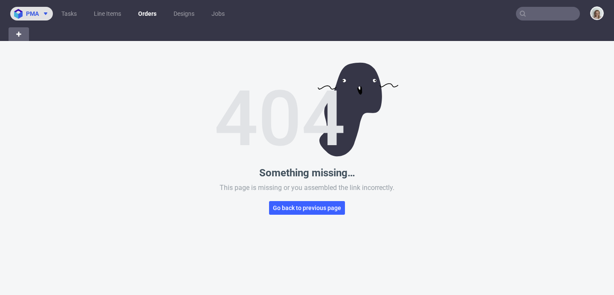
click at [42, 14] on span at bounding box center [44, 13] width 10 height 7
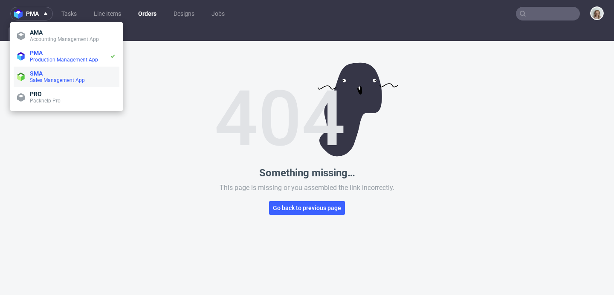
click at [48, 85] on li "SMA Sales Management App" at bounding box center [67, 77] width 106 height 20
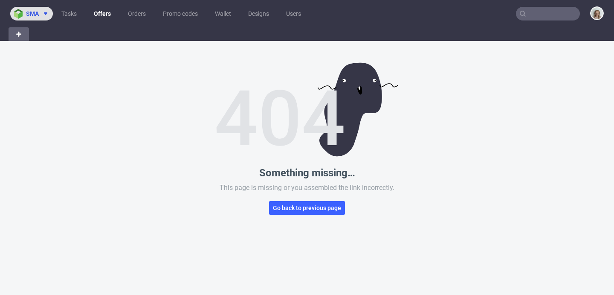
click at [40, 11] on span at bounding box center [44, 13] width 10 height 7
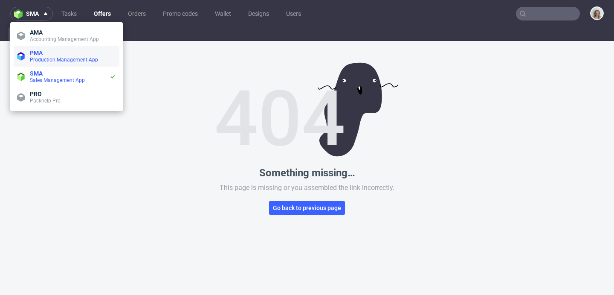
click at [48, 61] on span "Production Management App" at bounding box center [64, 60] width 68 height 6
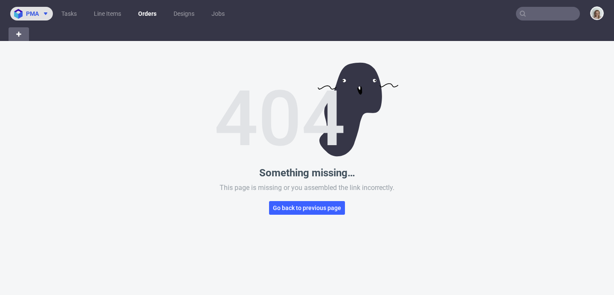
click at [24, 11] on img at bounding box center [20, 14] width 12 height 10
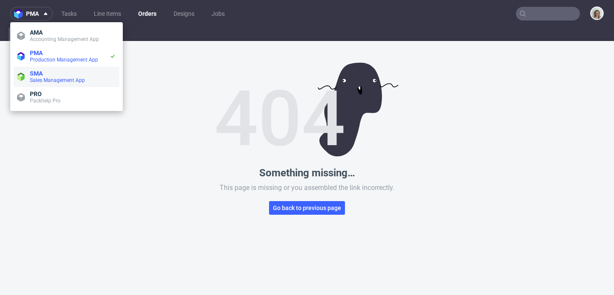
click at [38, 79] on span "Sales Management App" at bounding box center [57, 80] width 55 height 6
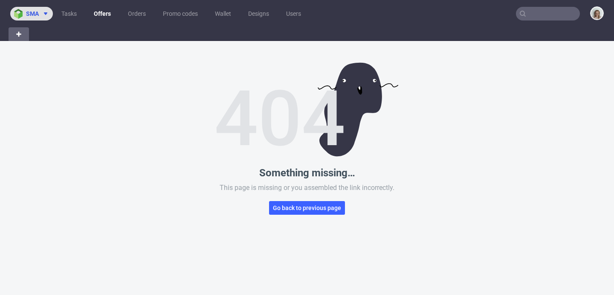
click at [43, 8] on button "sma" at bounding box center [31, 14] width 43 height 14
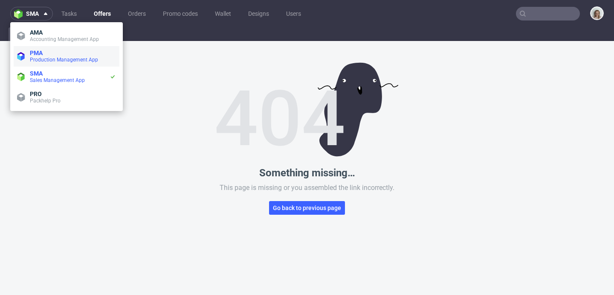
click at [48, 52] on span "PMA" at bounding box center [73, 52] width 86 height 7
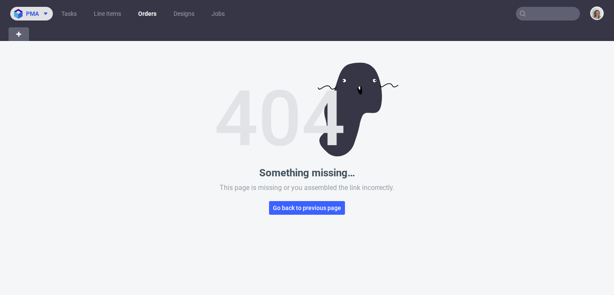
click at [24, 10] on img at bounding box center [20, 14] width 12 height 10
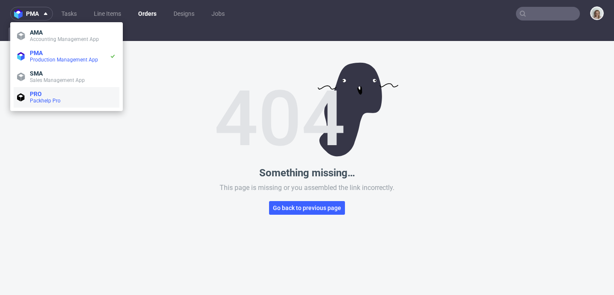
click at [42, 95] on span "PRO" at bounding box center [73, 93] width 86 height 7
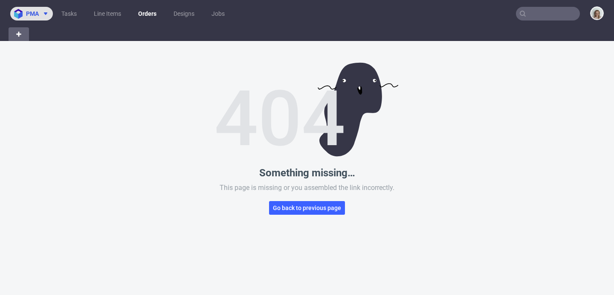
click at [41, 14] on span at bounding box center [44, 13] width 10 height 7
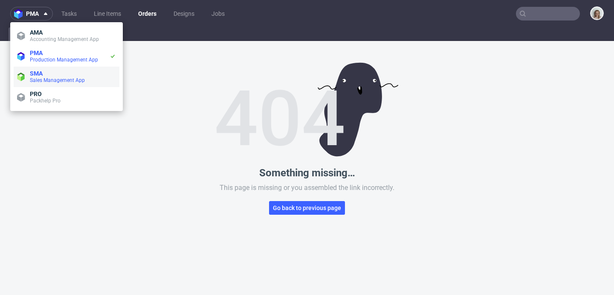
click at [55, 68] on li "SMA Sales Management App" at bounding box center [67, 77] width 106 height 20
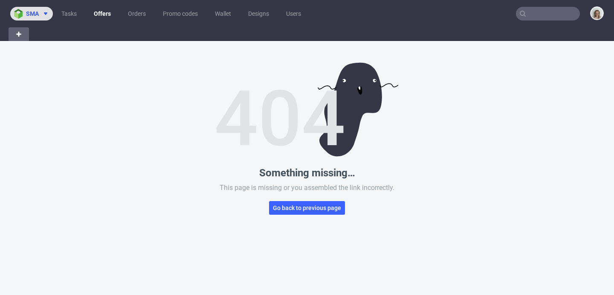
click at [31, 9] on button "sma" at bounding box center [31, 14] width 43 height 14
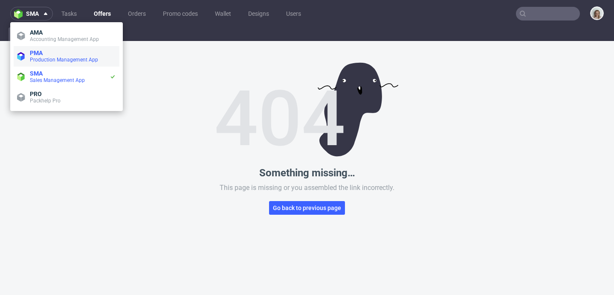
click at [40, 56] on span "Production Management App" at bounding box center [73, 59] width 86 height 7
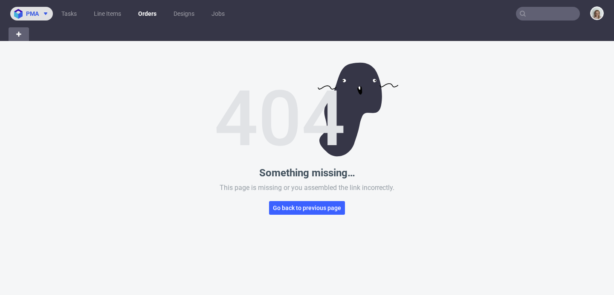
click at [43, 12] on icon at bounding box center [45, 13] width 7 height 7
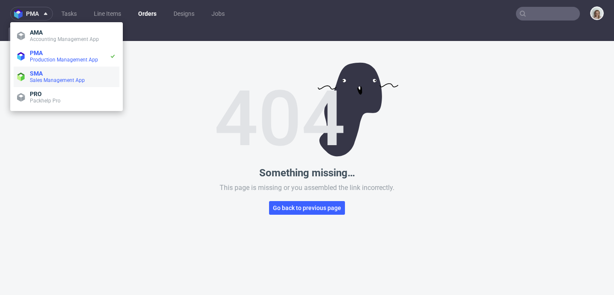
click at [49, 80] on span "Sales Management App" at bounding box center [57, 80] width 55 height 6
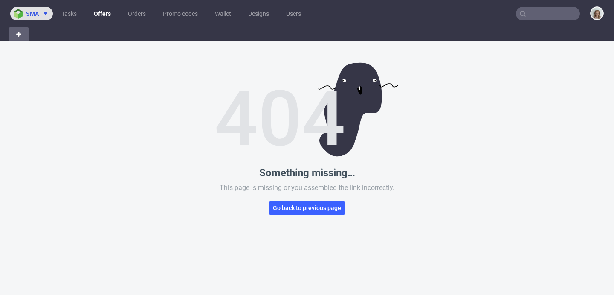
click at [43, 9] on button "sma" at bounding box center [31, 14] width 43 height 14
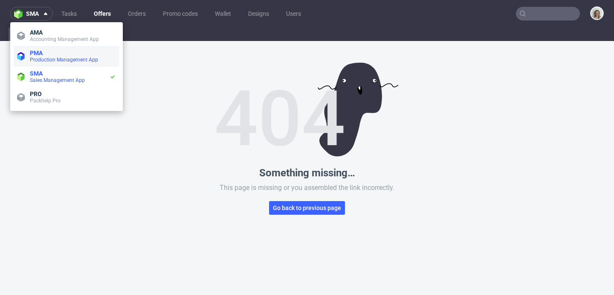
click at [49, 57] on span "Production Management App" at bounding box center [64, 60] width 68 height 6
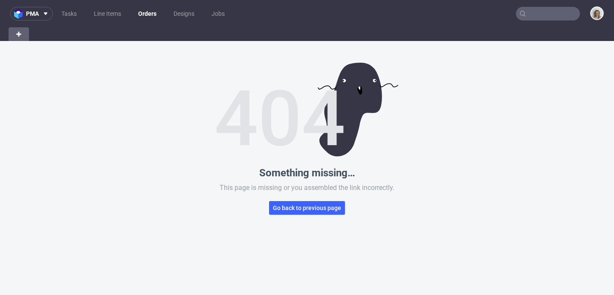
click at [543, 15] on input "text" at bounding box center [548, 14] width 64 height 14
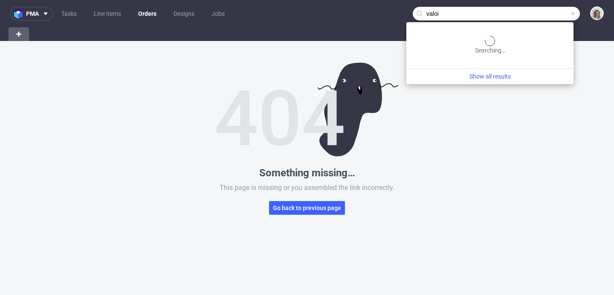
type input "valoi"
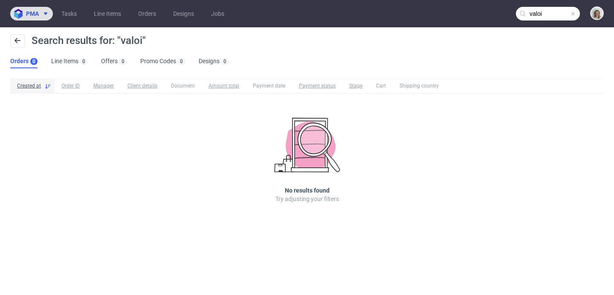
click at [49, 17] on button "pma" at bounding box center [31, 14] width 43 height 14
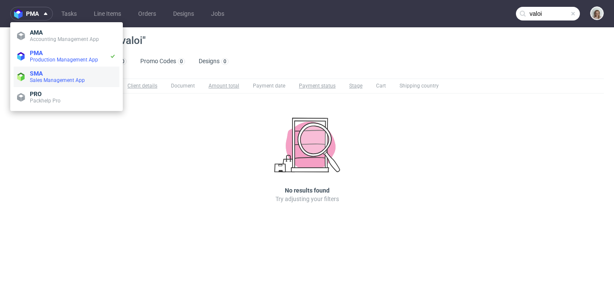
click at [68, 79] on span "Sales Management App" at bounding box center [57, 80] width 55 height 6
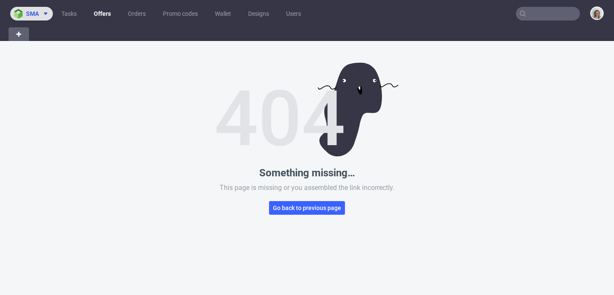
click at [30, 20] on button "sma" at bounding box center [31, 14] width 43 height 14
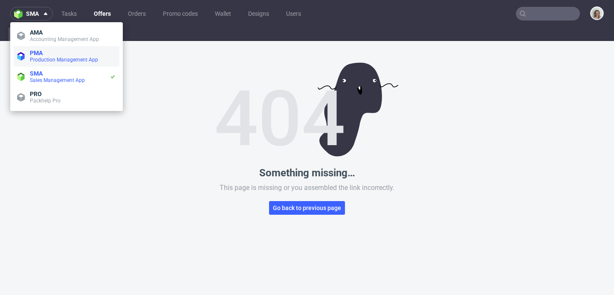
click at [35, 54] on span "PMA" at bounding box center [36, 52] width 13 height 7
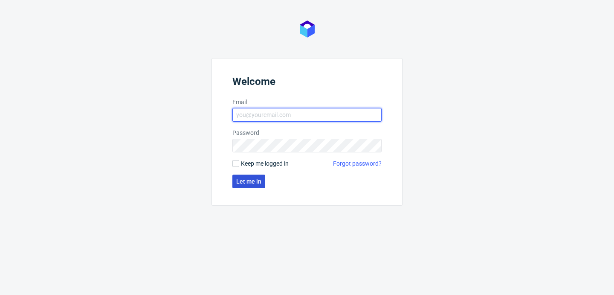
type input "[PERSON_NAME][EMAIL_ADDRESS][PERSON_NAME][DOMAIN_NAME]"
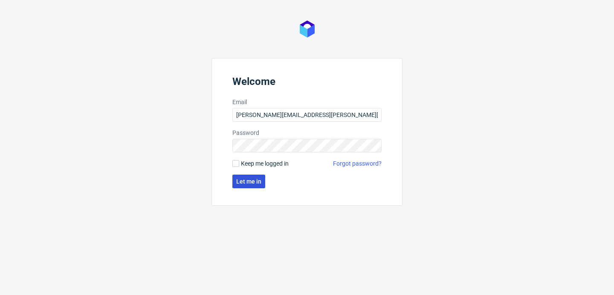
click at [260, 176] on button "Let me in" at bounding box center [248, 181] width 33 height 14
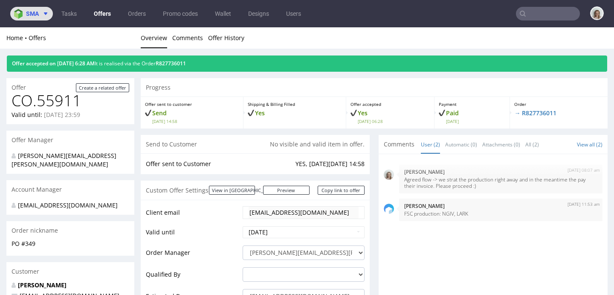
click at [38, 11] on span "sma" at bounding box center [32, 14] width 13 height 6
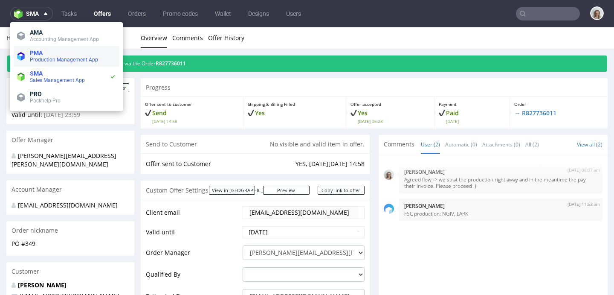
click at [66, 57] on span "Production Management App" at bounding box center [64, 60] width 68 height 6
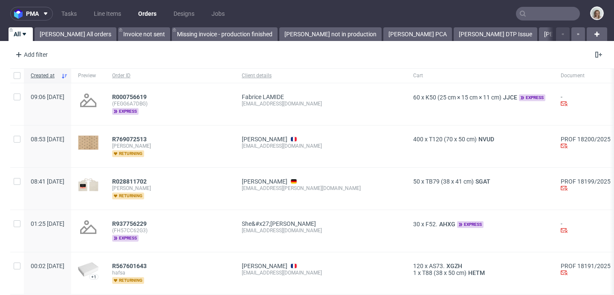
click at [529, 8] on input "text" at bounding box center [548, 14] width 64 height 14
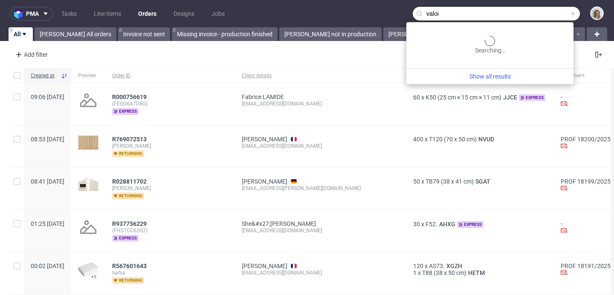
type input "valoi"
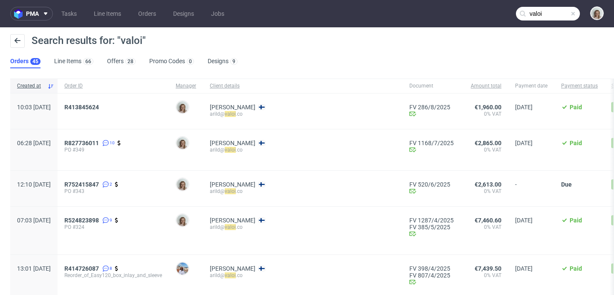
click at [570, 12] on span at bounding box center [573, 13] width 7 height 7
click at [551, 11] on input "text" at bounding box center [548, 14] width 64 height 14
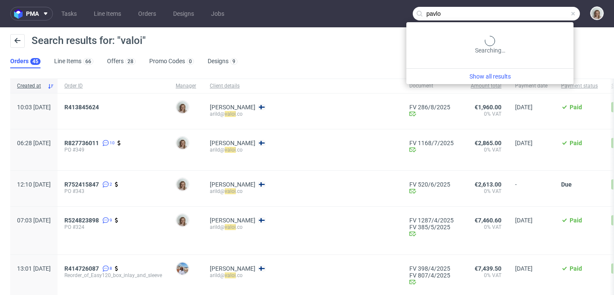
type input "pavlo"
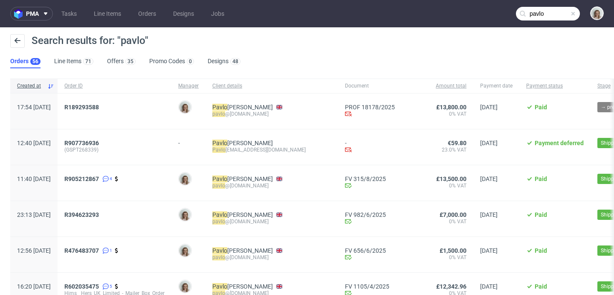
click at [291, 114] on div "pavlo @honest-health.co" at bounding box center [271, 113] width 119 height 7
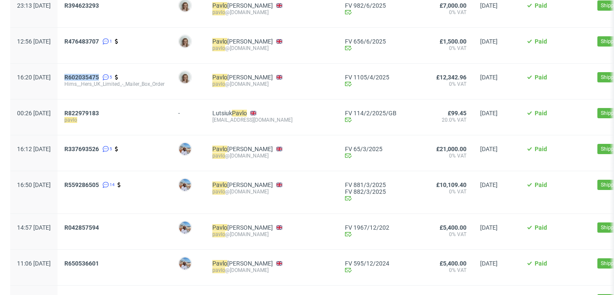
scroll to position [253, 0]
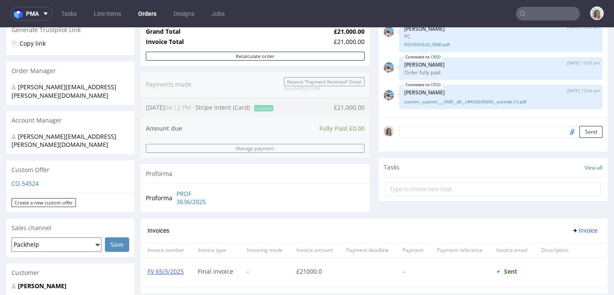
scroll to position [289, 0]
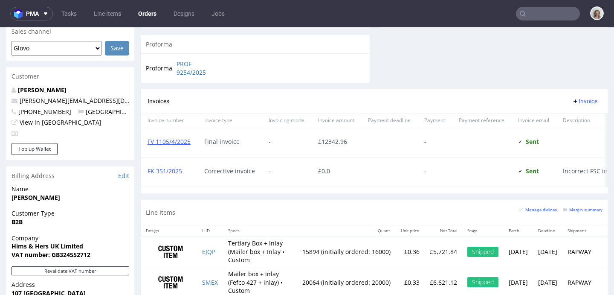
scroll to position [431, 0]
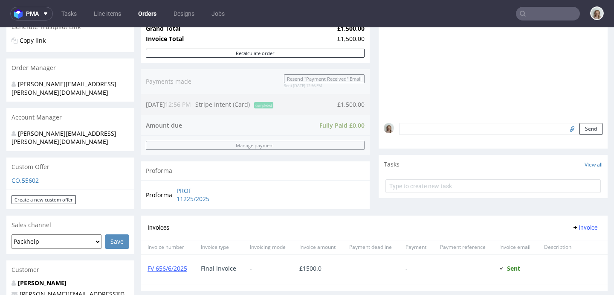
scroll to position [399, 0]
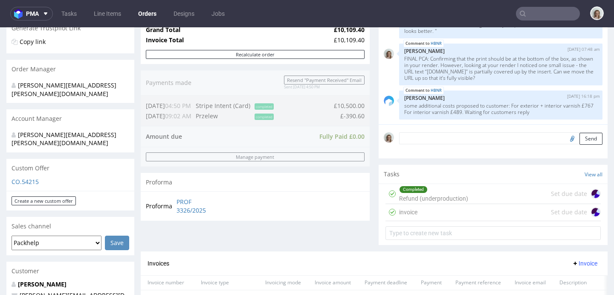
scroll to position [419, 0]
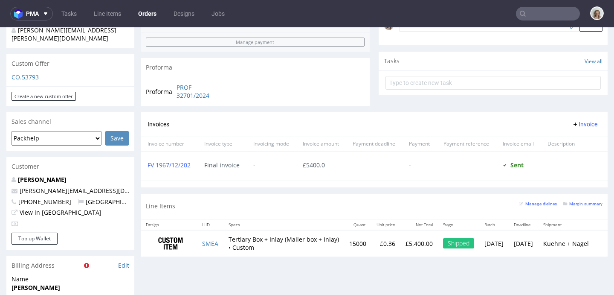
scroll to position [283, 0]
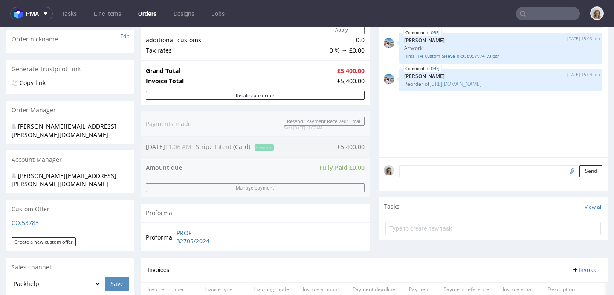
scroll to position [283, 0]
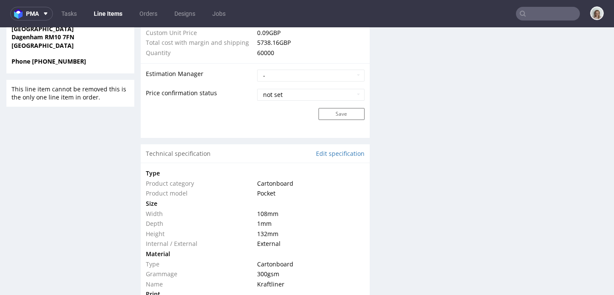
scroll to position [694, 0]
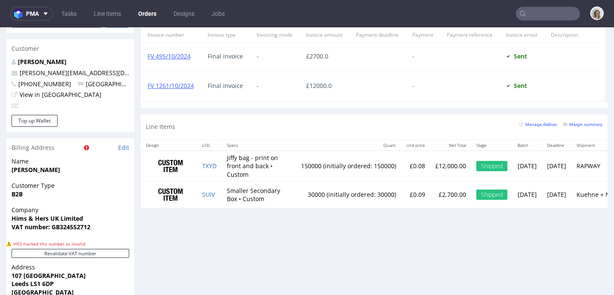
scroll to position [523, 0]
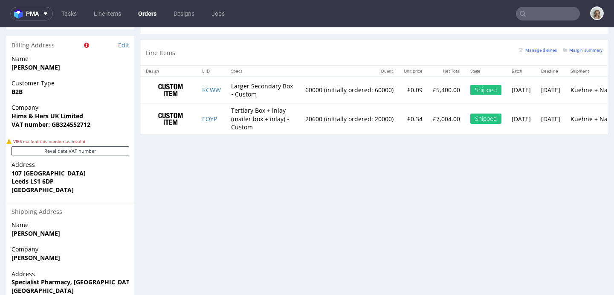
scroll to position [535, 0]
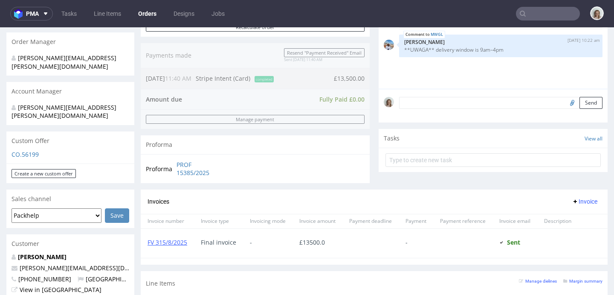
scroll to position [404, 0]
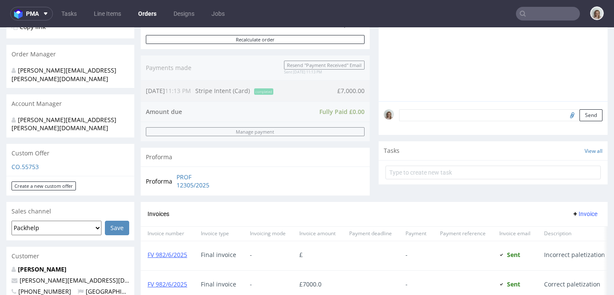
scroll to position [411, 0]
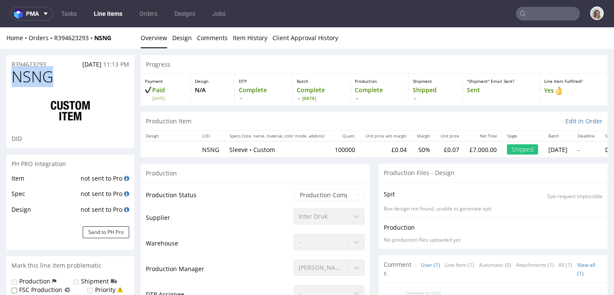
drag, startPoint x: 22, startPoint y: 82, endPoint x: 3, endPoint y: 83, distance: 19.2
copy span "NSNG"
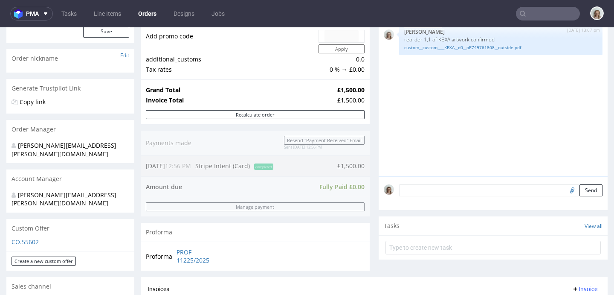
scroll to position [276, 0]
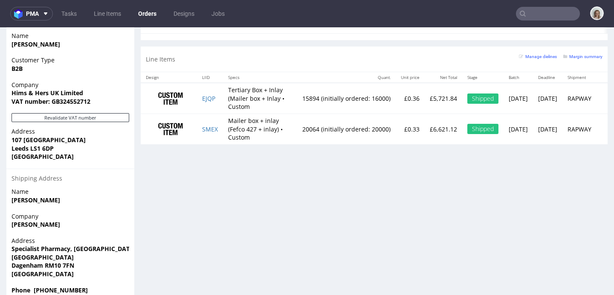
scroll to position [542, 0]
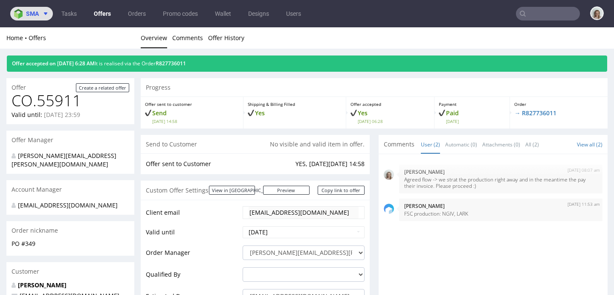
click at [35, 17] on button "sma" at bounding box center [31, 14] width 43 height 14
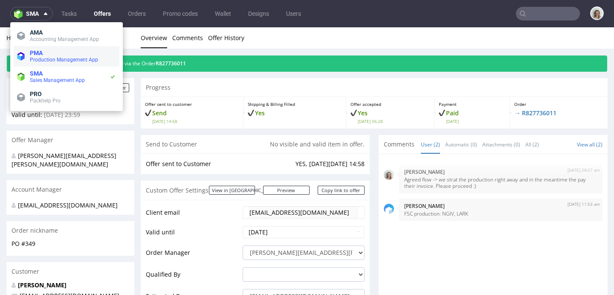
click at [38, 60] on span "Production Management App" at bounding box center [64, 60] width 68 height 6
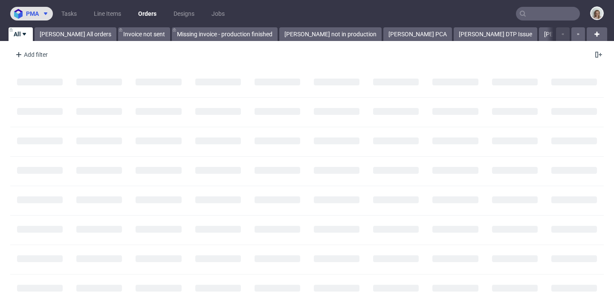
click at [33, 7] on button "pma" at bounding box center [31, 14] width 43 height 14
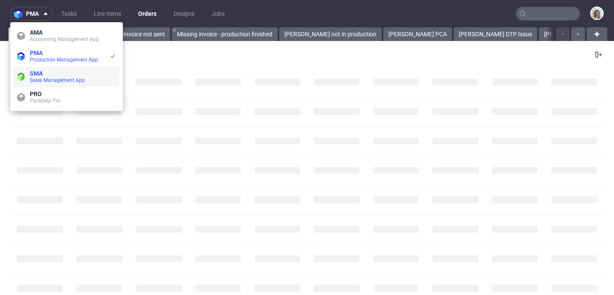
click at [56, 80] on span "Sales Management App" at bounding box center [57, 80] width 55 height 6
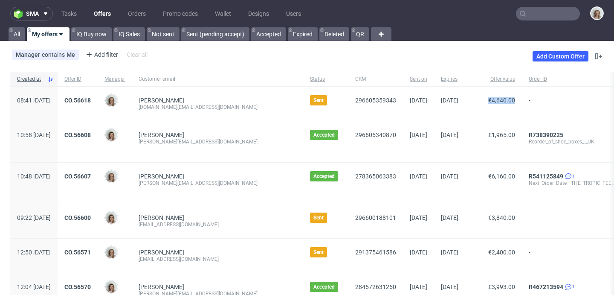
drag, startPoint x: 462, startPoint y: 102, endPoint x: 490, endPoint y: 101, distance: 28.1
click at [490, 101] on span "€4,640.00" at bounding box center [493, 104] width 43 height 14
copy span "€4,640.00"
click at [91, 102] on link "CO.56618" at bounding box center [77, 100] width 26 height 7
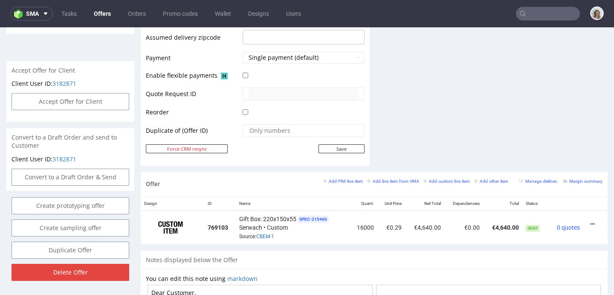
scroll to position [366, 0]
click at [590, 221] on icon at bounding box center [592, 223] width 5 height 6
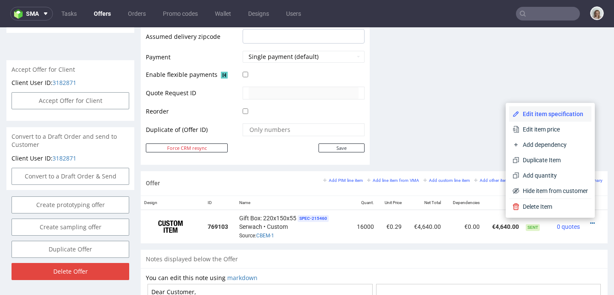
click at [532, 119] on li "Edit item specification" at bounding box center [550, 113] width 82 height 15
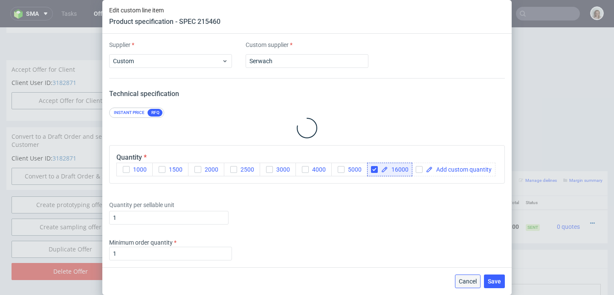
click at [466, 281] on span "Cancel" at bounding box center [468, 281] width 18 height 6
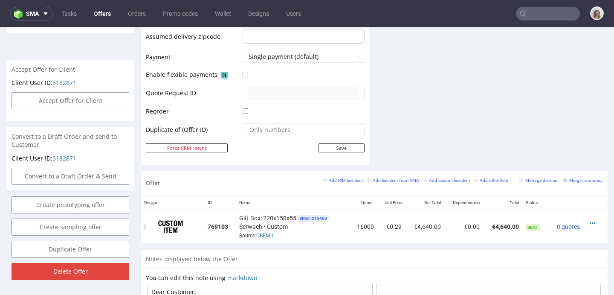
drag, startPoint x: 581, startPoint y: 221, endPoint x: 572, endPoint y: 214, distance: 11.9
click at [587, 221] on div at bounding box center [593, 223] width 12 height 9
click at [590, 222] on icon at bounding box center [592, 223] width 5 height 6
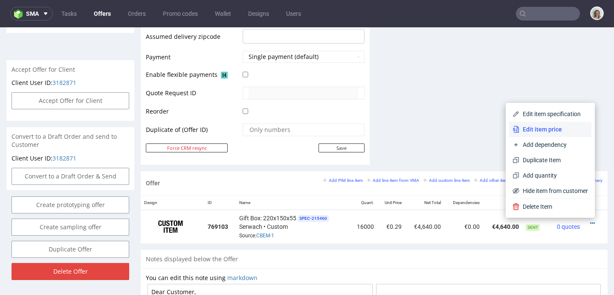
click at [559, 129] on span "Edit item price" at bounding box center [553, 129] width 69 height 9
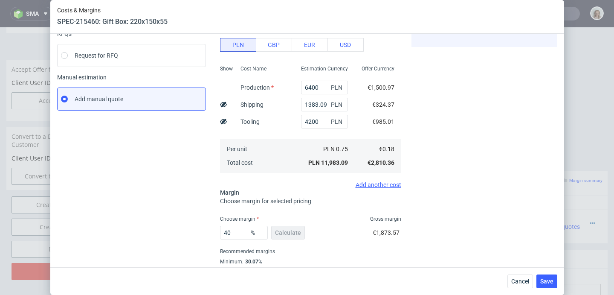
scroll to position [120, 0]
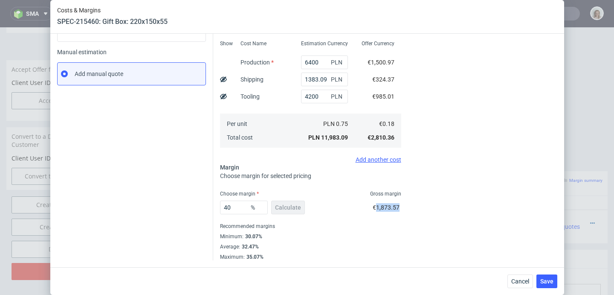
drag, startPoint x: 365, startPoint y: 208, endPoint x: 388, endPoint y: 207, distance: 23.0
click at [388, 207] on span "€1,873.57" at bounding box center [386, 207] width 27 height 7
drag, startPoint x: 363, startPoint y: 206, endPoint x: 393, endPoint y: 205, distance: 30.3
click at [393, 205] on div "Costs Manage selected amounts if you need Sampled by Select sample creator Esti…" at bounding box center [310, 104] width 181 height 312
copy span "€1,873.57"
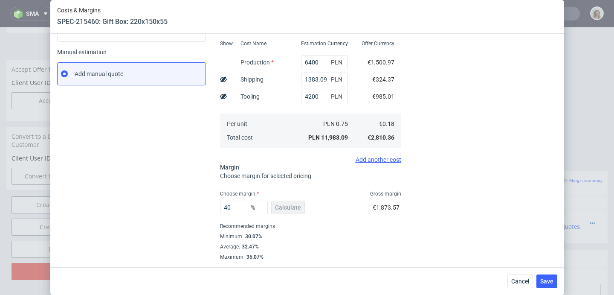
click at [9, 70] on div "Costs & Margins SPEC-215460: Gift Box: 220x150x55 16000 pcs Instant Quotes Refr…" at bounding box center [307, 147] width 614 height 295
click at [526, 286] on button "Cancel" at bounding box center [520, 281] width 26 height 14
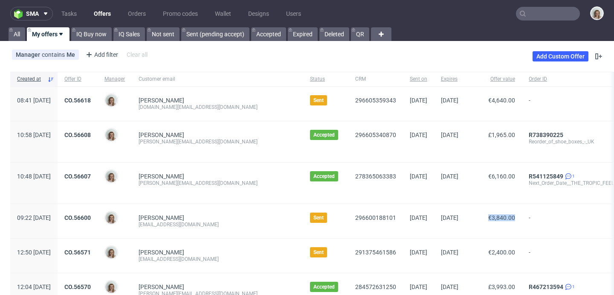
drag, startPoint x: 461, startPoint y: 217, endPoint x: 492, endPoint y: 214, distance: 31.2
click at [492, 214] on div "€3,840.00" at bounding box center [493, 221] width 57 height 34
copy span "€3,840.00"
click at [91, 216] on link "CO.56600" at bounding box center [77, 217] width 26 height 7
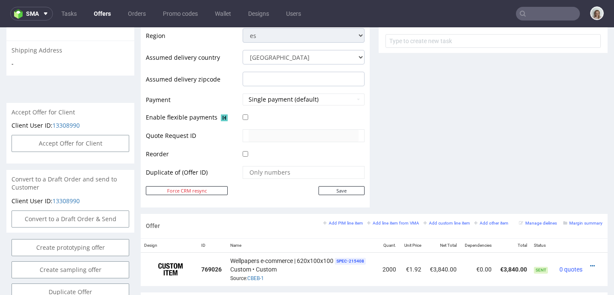
scroll to position [447, 0]
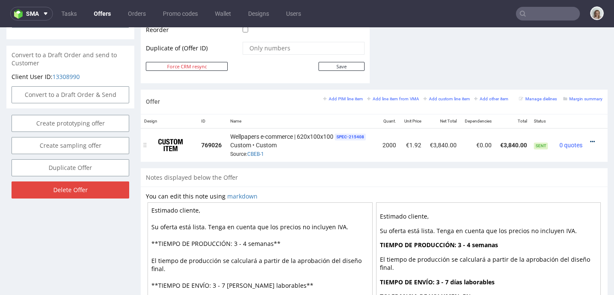
click at [590, 139] on icon at bounding box center [592, 142] width 5 height 6
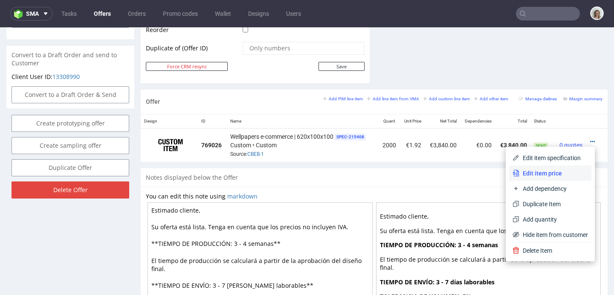
click at [534, 171] on span "Edit item price" at bounding box center [553, 173] width 69 height 9
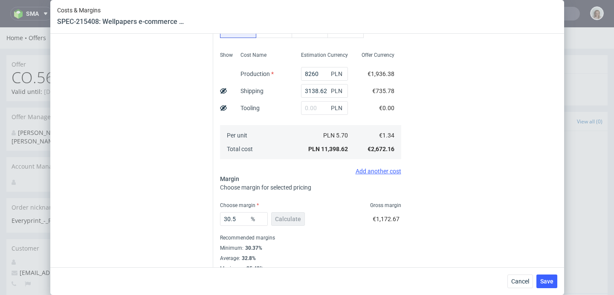
scroll to position [191, 0]
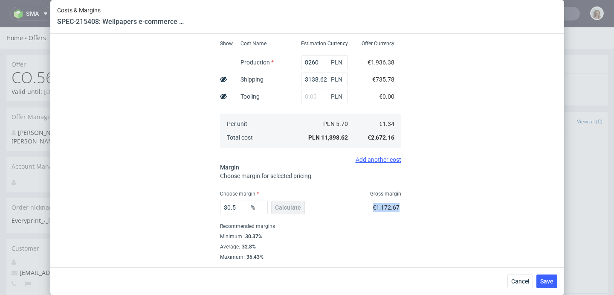
drag, startPoint x: 361, startPoint y: 210, endPoint x: 389, endPoint y: 208, distance: 28.6
click at [389, 208] on div "30.5 % Calculate €1,172.67" at bounding box center [310, 209] width 181 height 24
copy span "€1,172.67"
click at [23, 112] on div "Costs & Margins SPEC-215408: Wellpapers e-commerce | 620x100x100 2000 pcs Insta…" at bounding box center [307, 147] width 614 height 295
click at [525, 286] on button "Cancel" at bounding box center [520, 281] width 26 height 14
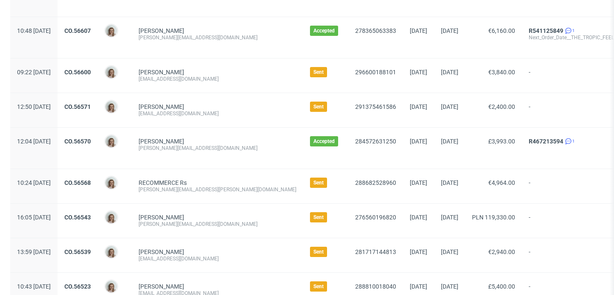
scroll to position [201, 0]
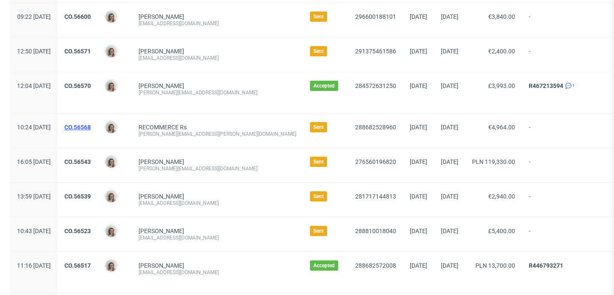
click at [91, 127] on link "CO.56568" at bounding box center [77, 127] width 26 height 7
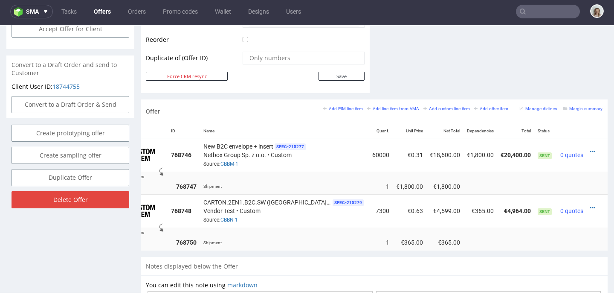
scroll to position [0, 30]
click at [590, 149] on icon at bounding box center [592, 151] width 5 height 6
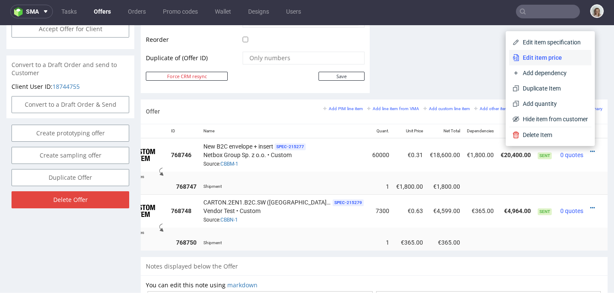
click at [538, 61] on span "Edit item price" at bounding box center [553, 57] width 69 height 9
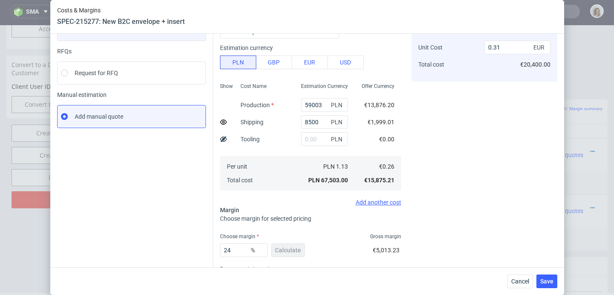
scroll to position [120, 0]
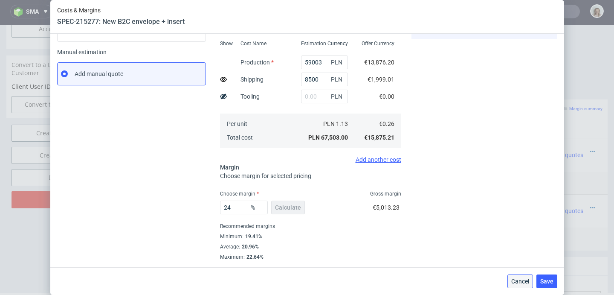
click at [521, 279] on span "Cancel" at bounding box center [520, 281] width 18 height 6
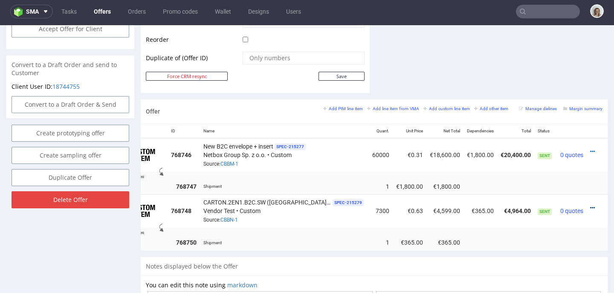
drag, startPoint x: 573, startPoint y: 207, endPoint x: 578, endPoint y: 204, distance: 6.1
click at [575, 206] on tr "768748 CARTON.2EN1.B2C.SW (Switzerland version) SPEC- 215279 Vendor Test • Cust…" at bounding box center [360, 210] width 495 height 33
click at [590, 205] on icon at bounding box center [592, 208] width 5 height 6
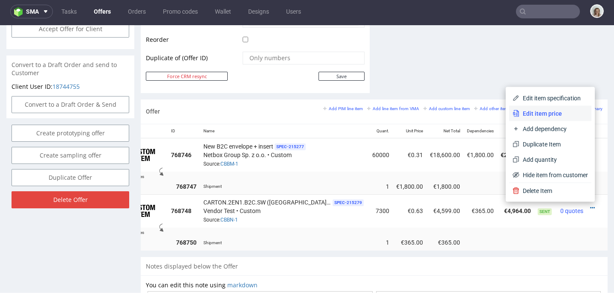
click at [548, 115] on span "Edit item price" at bounding box center [553, 113] width 69 height 9
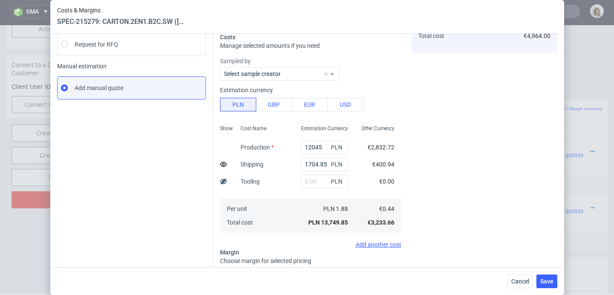
scroll to position [191, 0]
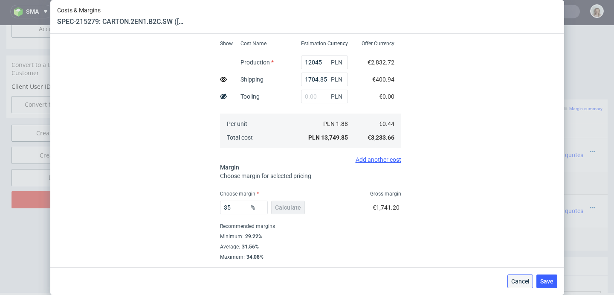
click at [526, 280] on span "Cancel" at bounding box center [520, 281] width 18 height 6
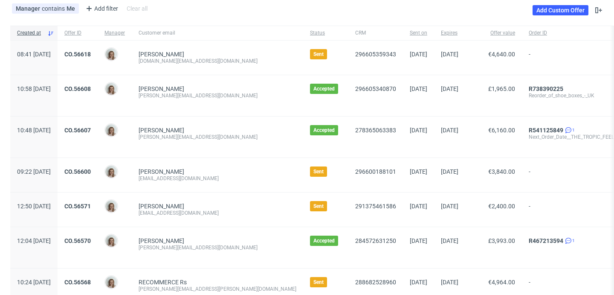
scroll to position [167, 0]
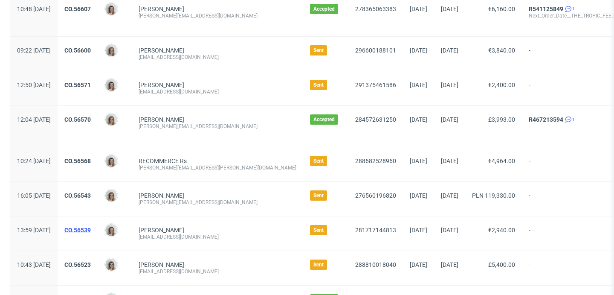
click at [91, 231] on link "CO.56539" at bounding box center [77, 229] width 26 height 7
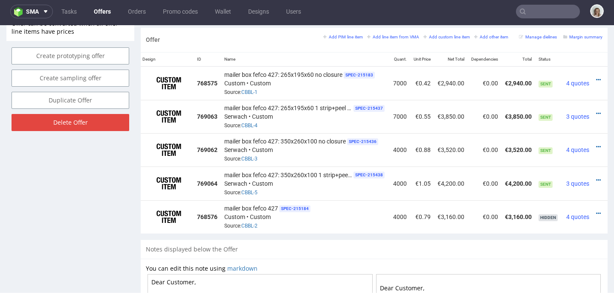
scroll to position [0, 20]
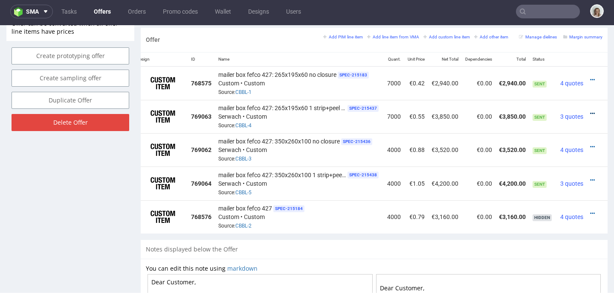
click at [590, 110] on icon at bounding box center [592, 113] width 5 height 6
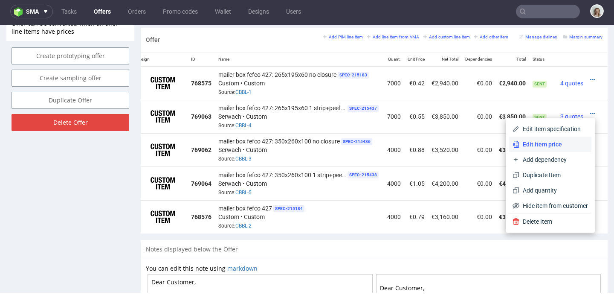
click at [546, 145] on span "Edit item price" at bounding box center [553, 144] width 69 height 9
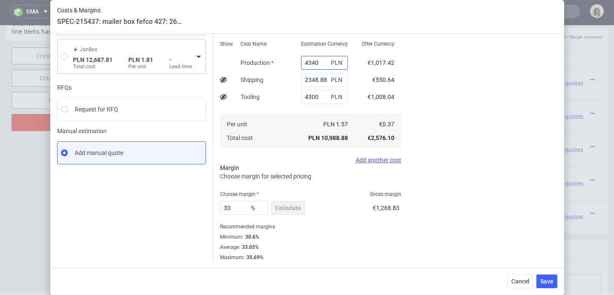
scroll to position [120, 0]
click at [521, 283] on span "Cancel" at bounding box center [520, 281] width 18 height 6
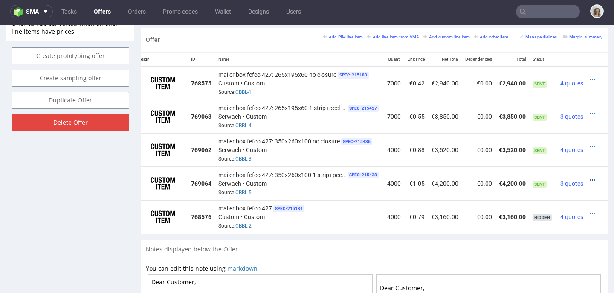
click at [590, 177] on icon at bounding box center [592, 180] width 5 height 6
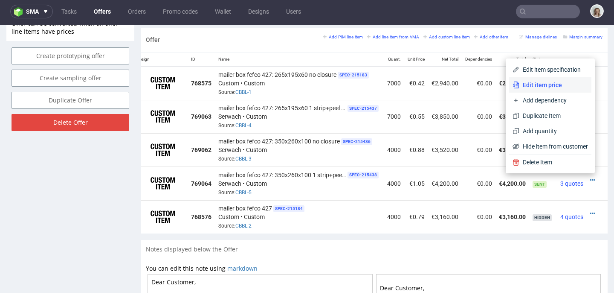
click at [538, 86] on span "Edit item price" at bounding box center [553, 85] width 69 height 9
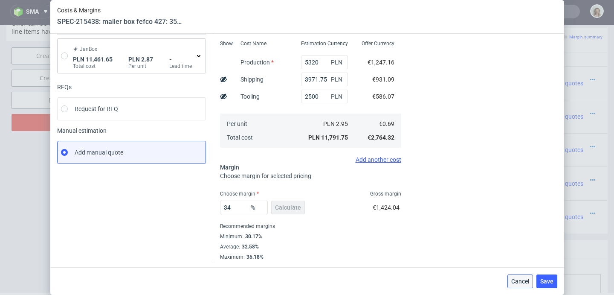
click at [520, 282] on span "Cancel" at bounding box center [520, 281] width 18 height 6
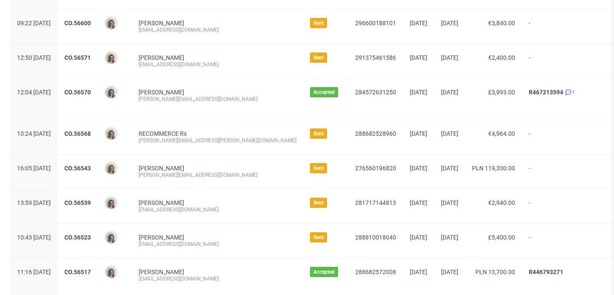
scroll to position [218, 0]
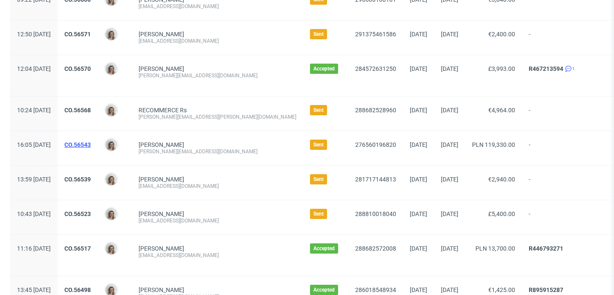
click at [91, 146] on link "CO.56543" at bounding box center [77, 144] width 26 height 7
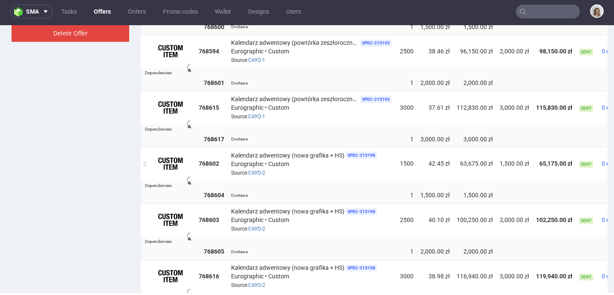
scroll to position [686, 0]
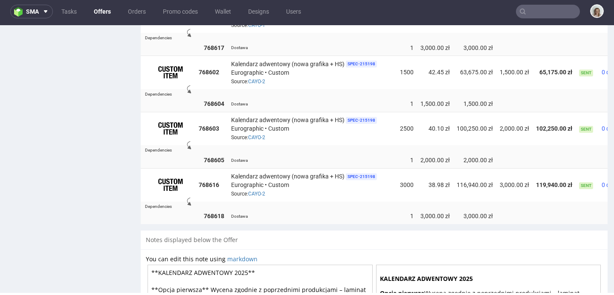
click at [523, 220] on div "Design ID Name Quant. Unit Price Net Total Dependencies Total Status 768592 Kal…" at bounding box center [374, 48] width 467 height 351
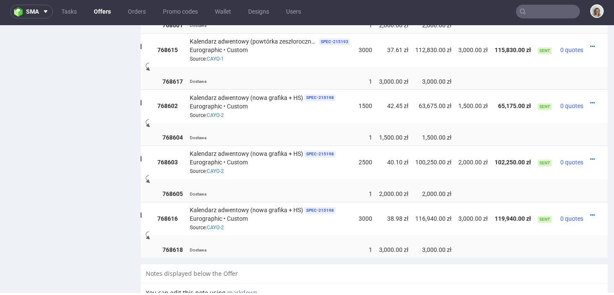
scroll to position [544, 0]
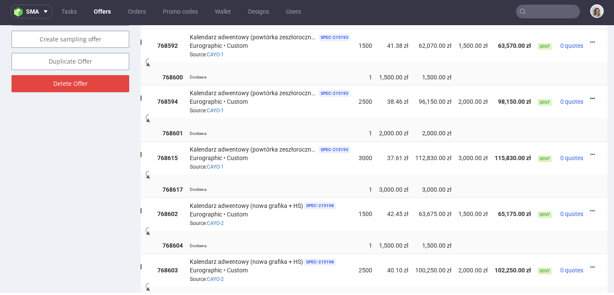
click at [590, 95] on icon at bounding box center [592, 98] width 5 height 6
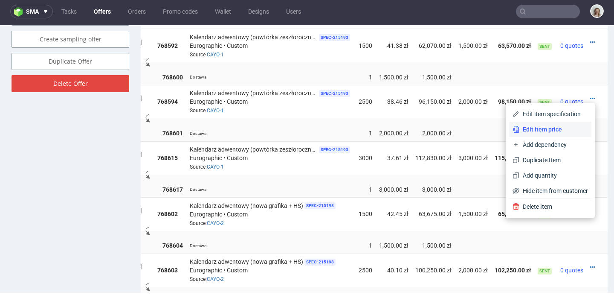
click at [541, 128] on span "Edit item price" at bounding box center [553, 129] width 69 height 9
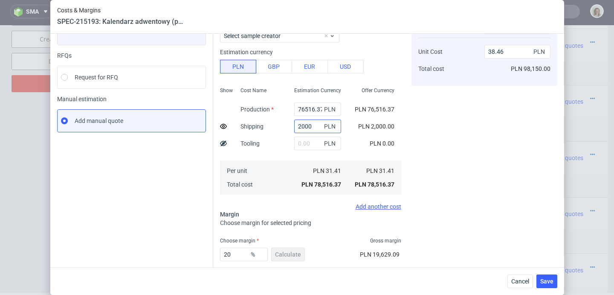
scroll to position [120, 0]
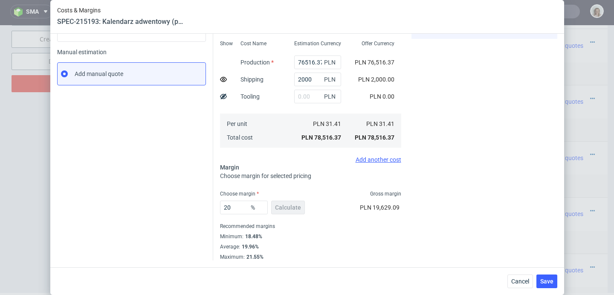
click at [526, 288] on div "Cancel Save" at bounding box center [307, 281] width 514 height 28
click at [526, 287] on button "Cancel" at bounding box center [520, 281] width 26 height 14
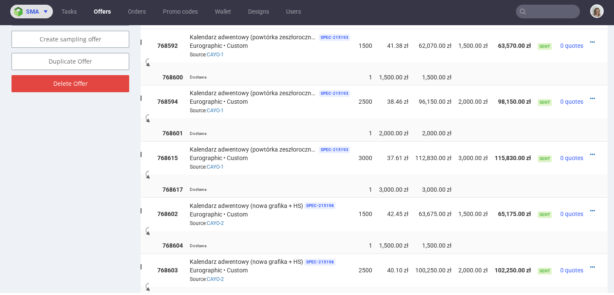
click at [24, 5] on button "sma" at bounding box center [31, 12] width 43 height 14
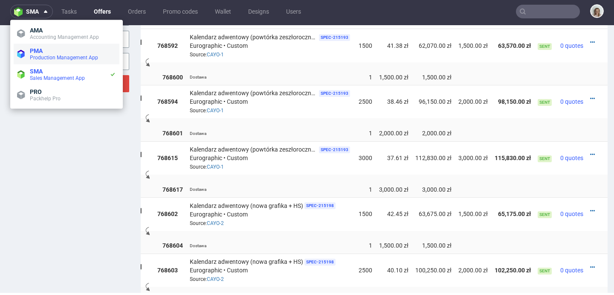
click at [45, 57] on span "Production Management App" at bounding box center [64, 58] width 68 height 6
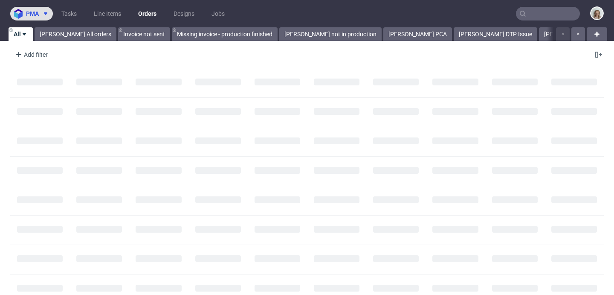
click at [34, 15] on span "pma" at bounding box center [32, 14] width 13 height 6
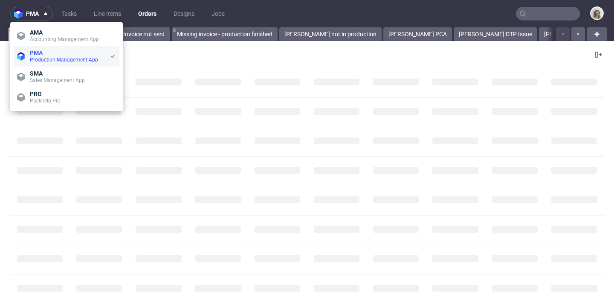
click at [49, 59] on span "Production Management App" at bounding box center [64, 60] width 68 height 6
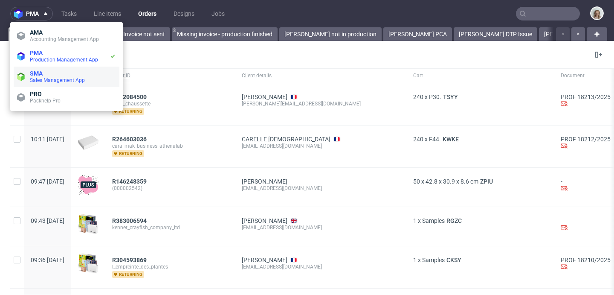
click at [43, 76] on span "SMA" at bounding box center [36, 73] width 13 height 7
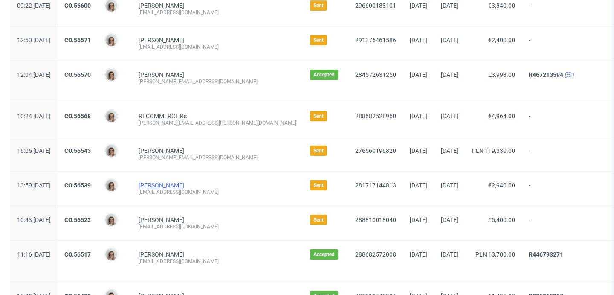
scroll to position [212, 0]
click at [91, 220] on link "CO.56523" at bounding box center [77, 219] width 26 height 7
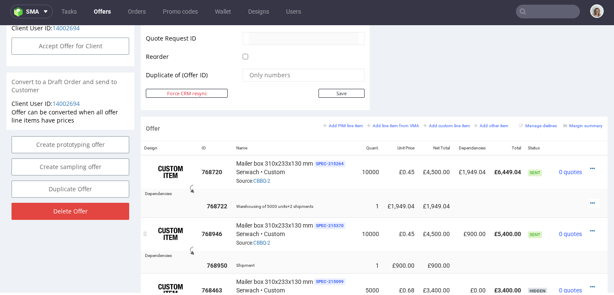
scroll to position [426, 0]
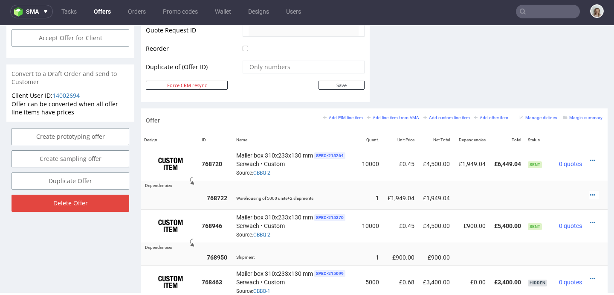
click at [538, 8] on input "text" at bounding box center [548, 12] width 64 height 14
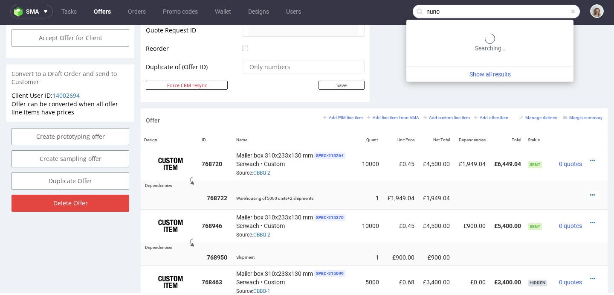
type input "nuno"
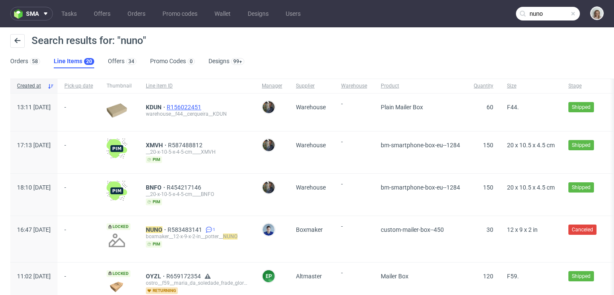
click at [198, 104] on span "R156022451" at bounding box center [185, 107] width 36 height 7
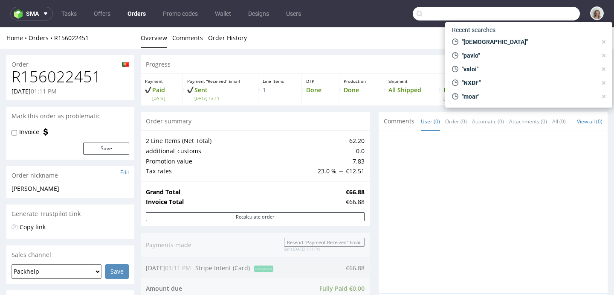
click at [560, 9] on input "text" at bounding box center [496, 14] width 167 height 14
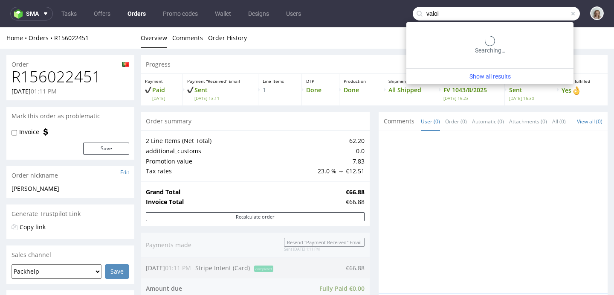
type input "valoi"
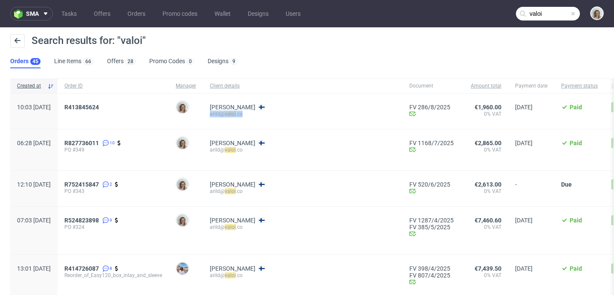
drag, startPoint x: 278, startPoint y: 113, endPoint x: 234, endPoint y: 115, distance: 44.0
click at [234, 115] on div "Nuno Rissanen arild@ valoi .co" at bounding box center [303, 110] width 200 height 35
copy div "arild@ valoi .co"
click at [570, 13] on span at bounding box center [573, 13] width 7 height 7
click at [552, 13] on input "text" at bounding box center [548, 14] width 64 height 14
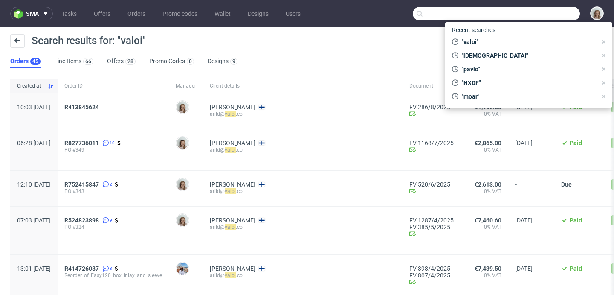
paste input "[EMAIL_ADDRESS][DOMAIN_NAME]"
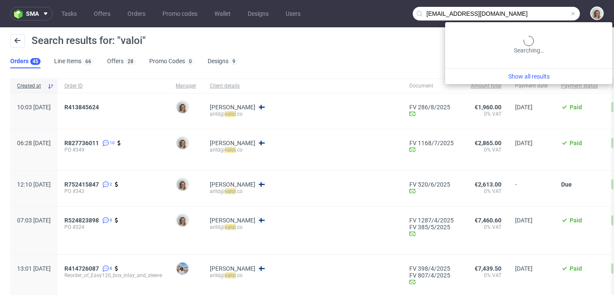
type input "[EMAIL_ADDRESS][DOMAIN_NAME]"
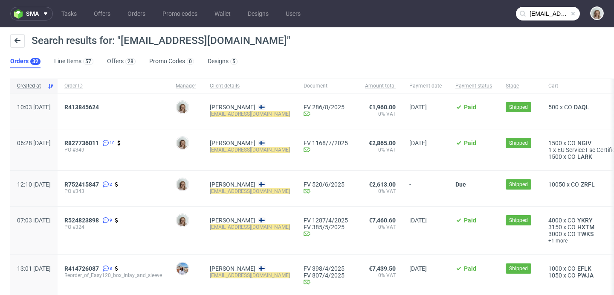
click at [570, 10] on span at bounding box center [573, 13] width 7 height 7
click at [548, 14] on input "text" at bounding box center [548, 14] width 64 height 14
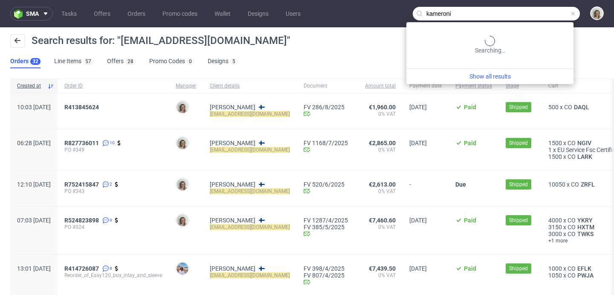
type input "kameroni"
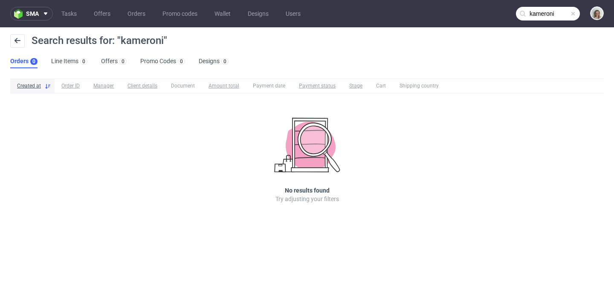
click at [559, 10] on input "kameroni" at bounding box center [548, 14] width 64 height 14
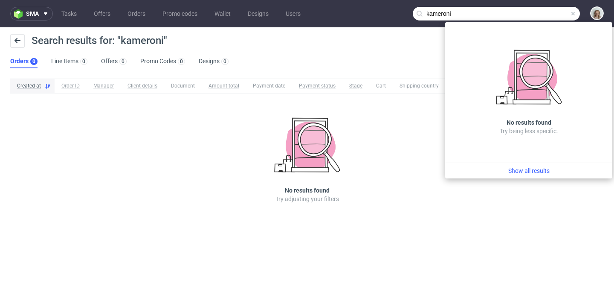
click at [571, 14] on span at bounding box center [573, 13] width 7 height 7
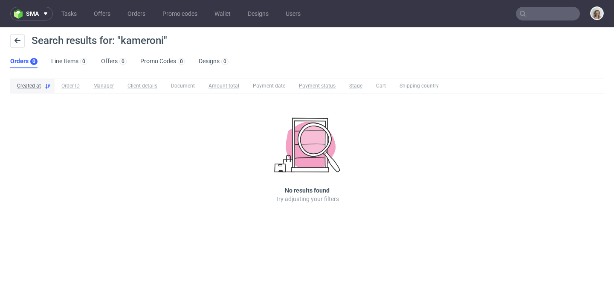
click at [570, 13] on input "text" at bounding box center [548, 14] width 64 height 14
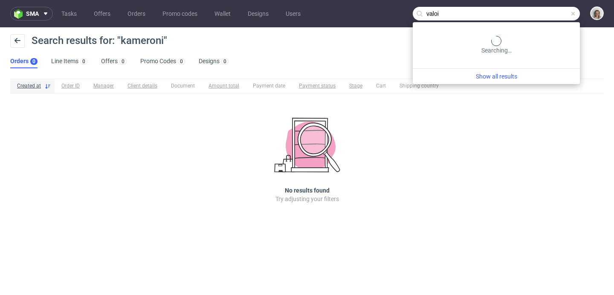
type input "valoi"
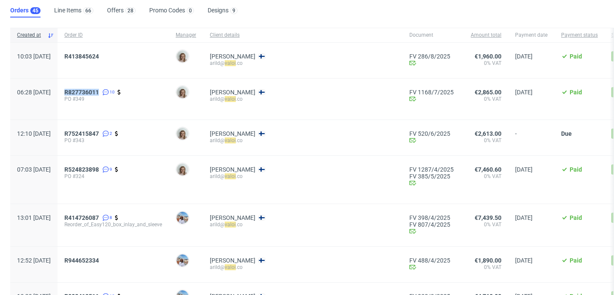
scroll to position [165, 0]
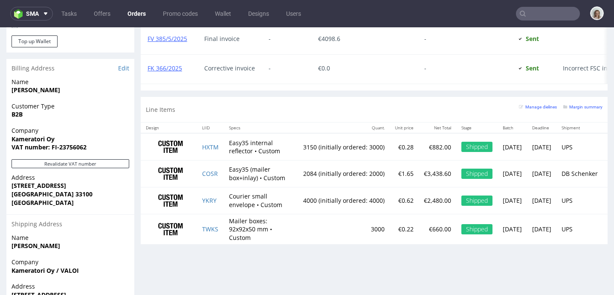
scroll to position [493, 0]
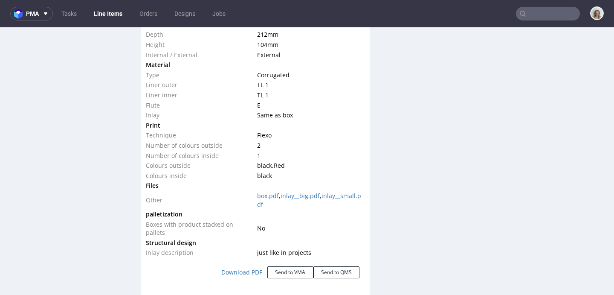
scroll to position [886, 0]
click at [282, 267] on button "Send to VMA" at bounding box center [290, 271] width 46 height 12
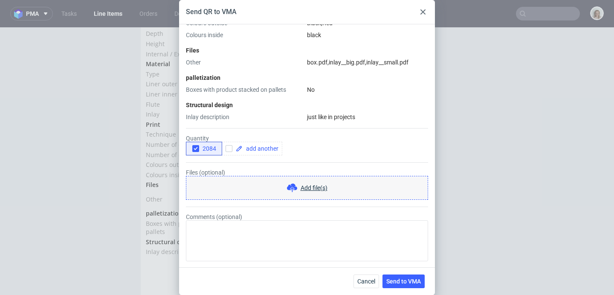
scroll to position [332, 0]
click at [193, 147] on icon "button" at bounding box center [196, 148] width 6 height 6
click at [261, 147] on span at bounding box center [261, 148] width 36 height 6
checkbox input "true"
click at [411, 279] on span "Send to VMA" at bounding box center [403, 281] width 35 height 6
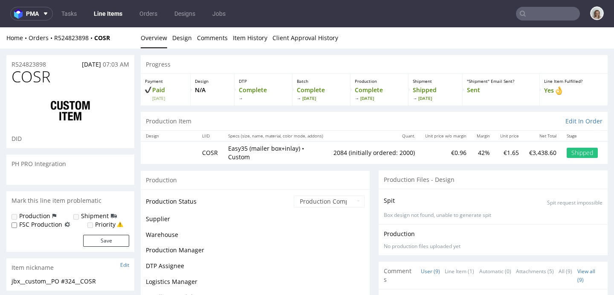
scroll to position [263, 0]
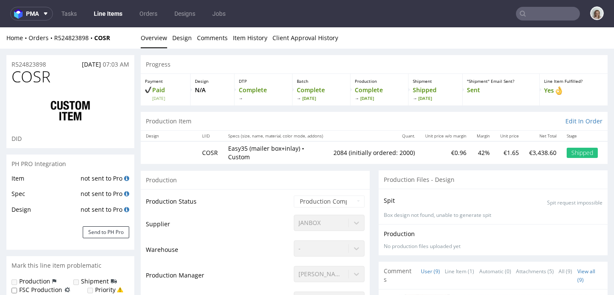
select select "in_progress"
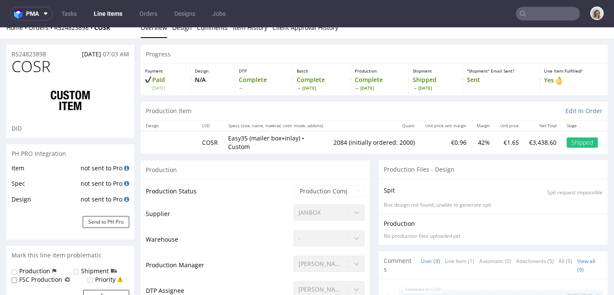
scroll to position [0, 0]
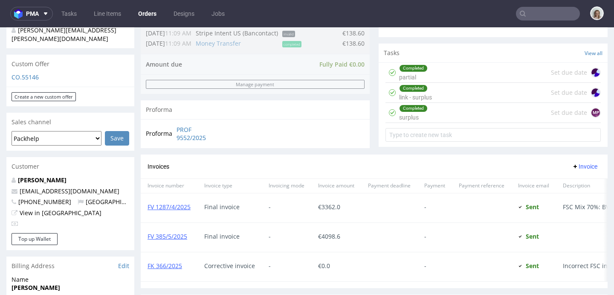
scroll to position [534, 0]
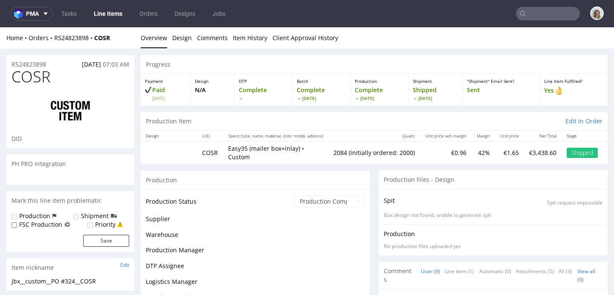
scroll to position [263, 0]
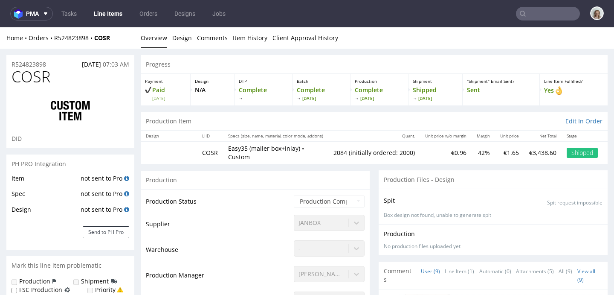
select select "in_progress"
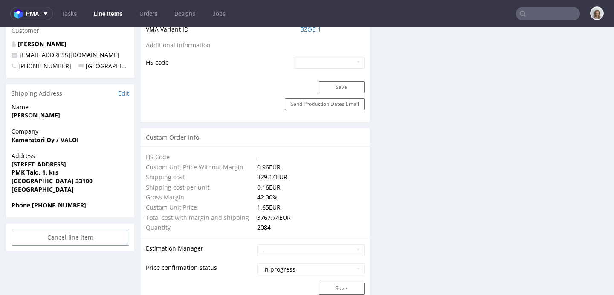
scroll to position [806, 0]
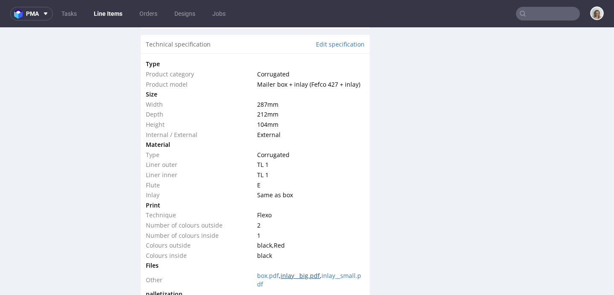
click at [296, 271] on link "inlay__big.pdf" at bounding box center [300, 275] width 39 height 8
click at [295, 271] on link "inlay__big.pdf" at bounding box center [300, 275] width 39 height 8
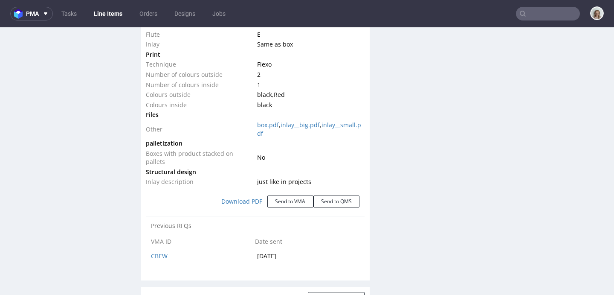
click at [533, 17] on input "text" at bounding box center [548, 14] width 64 height 14
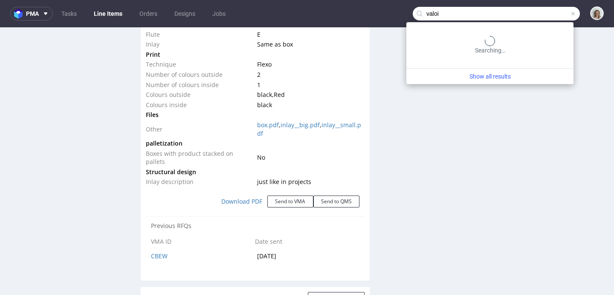
type input "valoi"
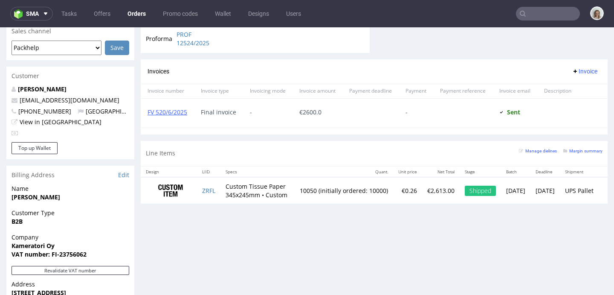
scroll to position [374, 0]
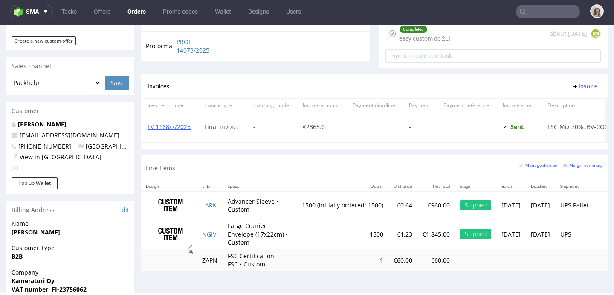
scroll to position [377, 0]
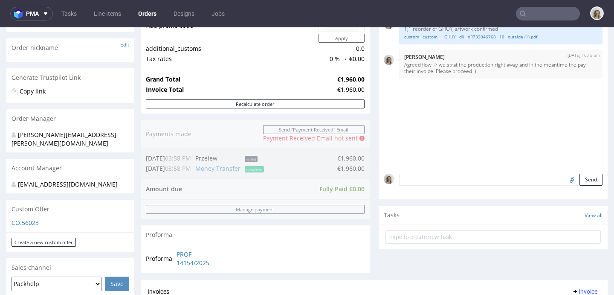
scroll to position [4, 0]
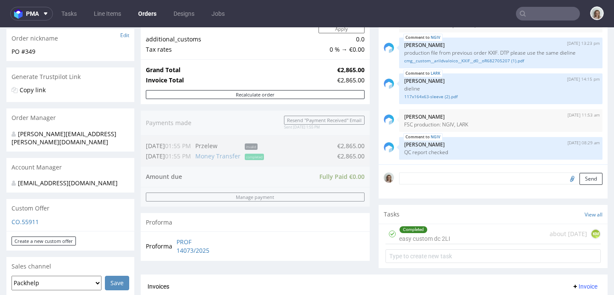
scroll to position [128, 0]
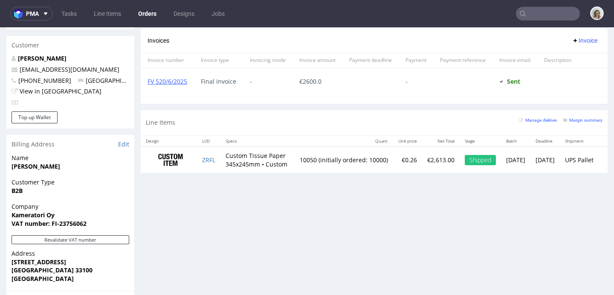
scroll to position [409, 0]
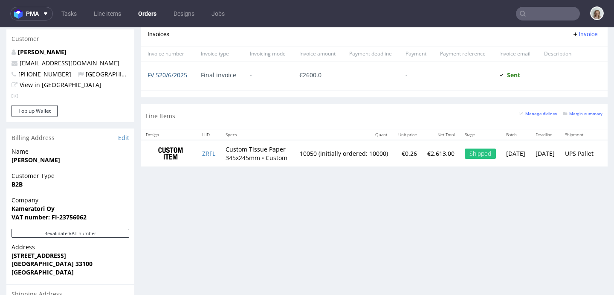
click at [185, 74] on link "FV 520/6/2025" at bounding box center [167, 75] width 40 height 8
